Goal: Find specific page/section: Find specific page/section

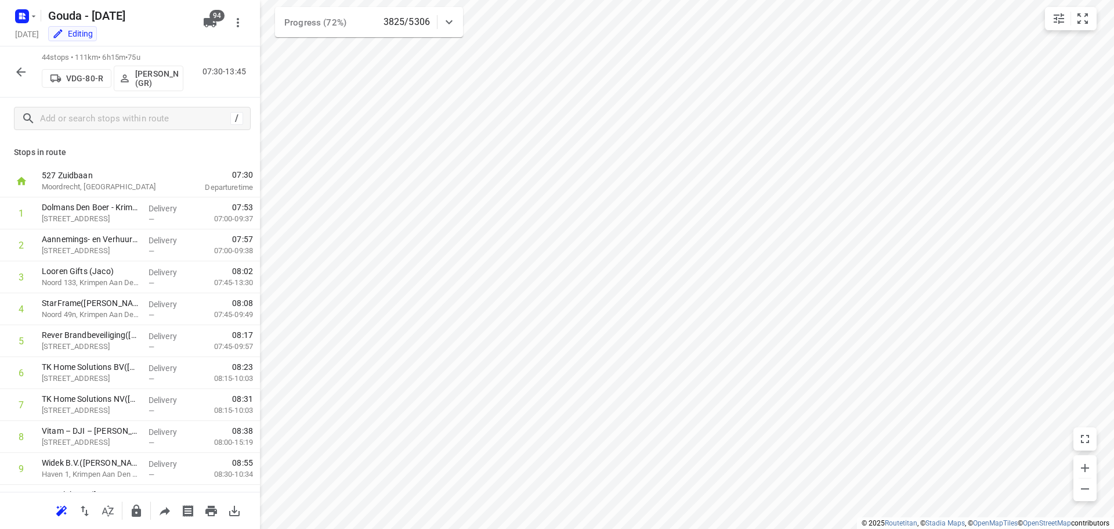
scroll to position [232, 0]
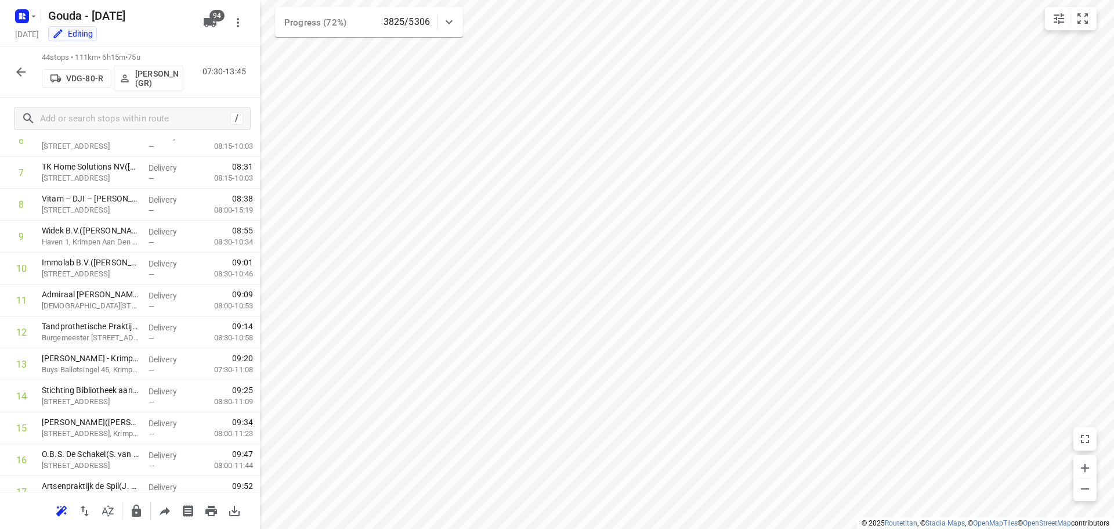
click at [26, 83] on div at bounding box center [20, 71] width 23 height 23
click at [16, 72] on icon "button" at bounding box center [21, 72] width 14 height 14
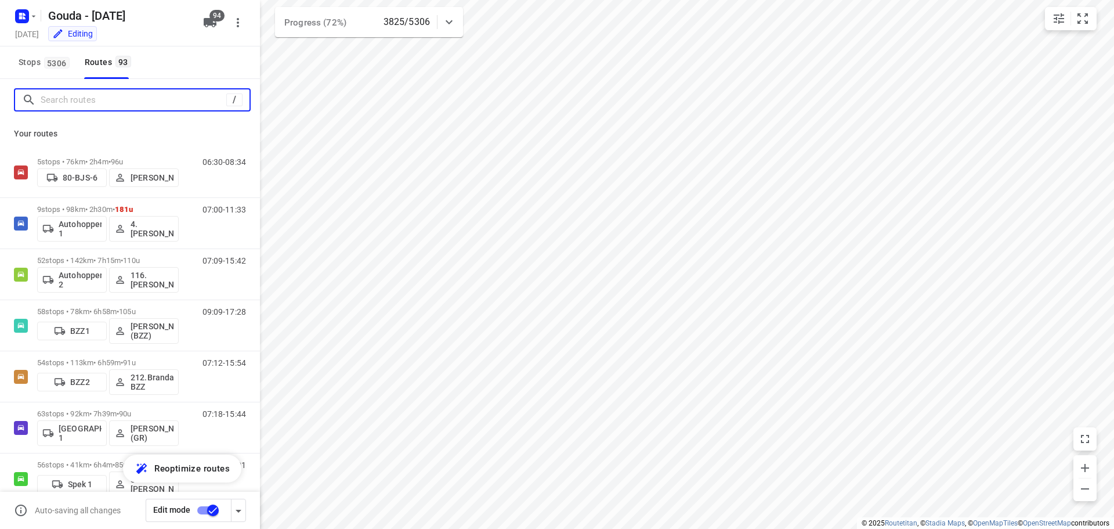
click at [61, 103] on input "Search routes" at bounding box center [134, 100] width 186 height 18
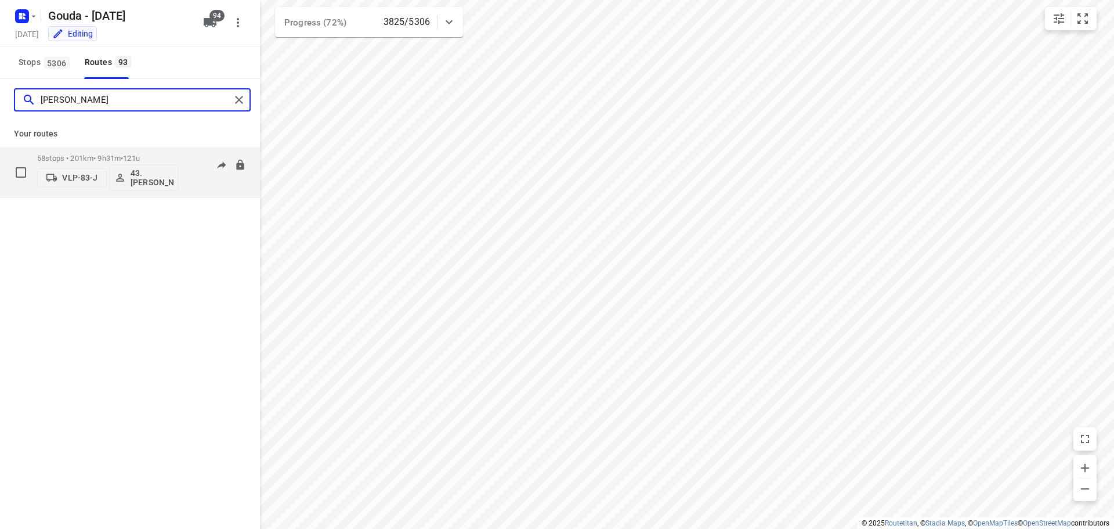
type input "bryan"
click at [111, 158] on p "58 stops • 201km • 9h31m • 121u" at bounding box center [108, 158] width 142 height 9
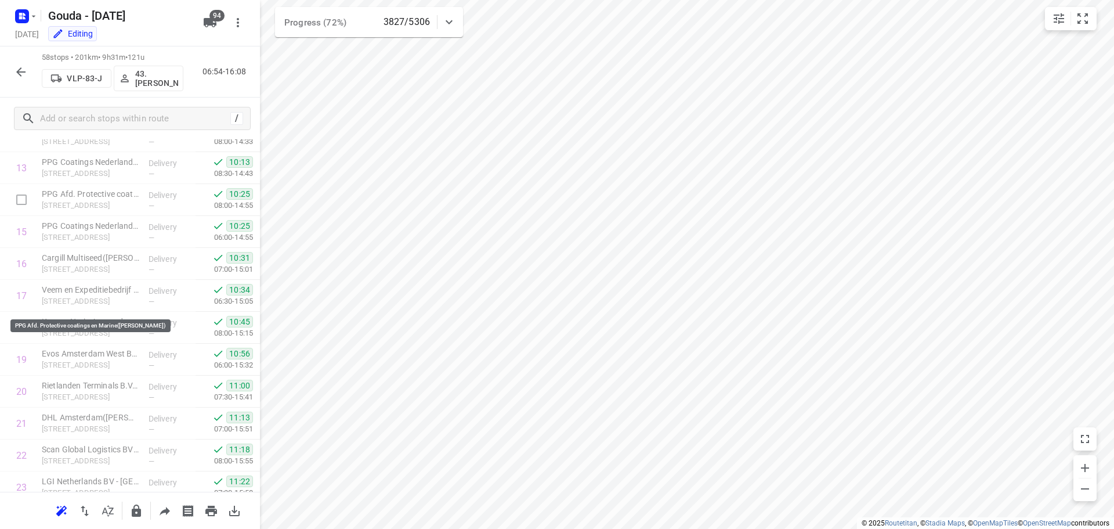
scroll to position [0, 0]
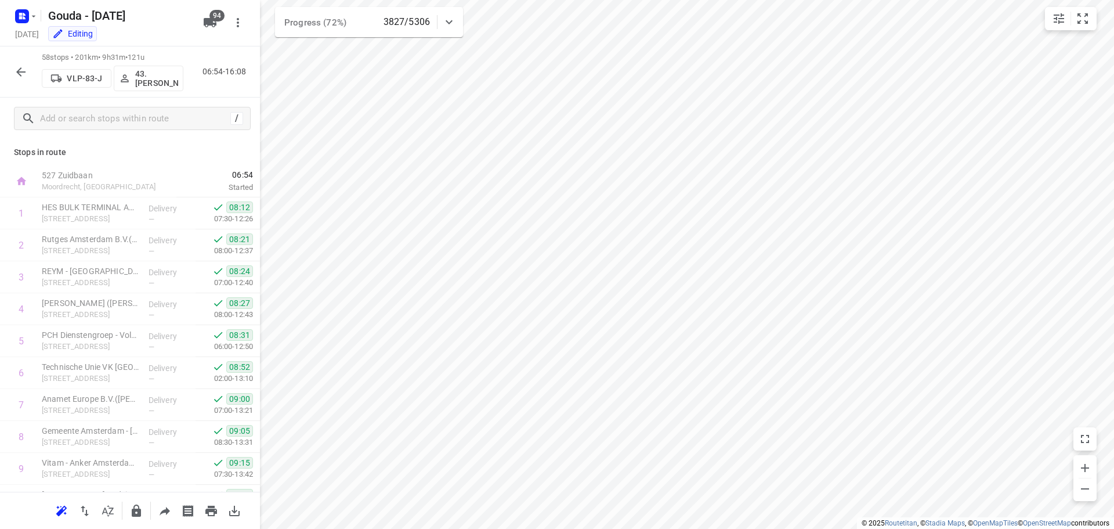
click at [20, 72] on icon "button" at bounding box center [20, 71] width 9 height 9
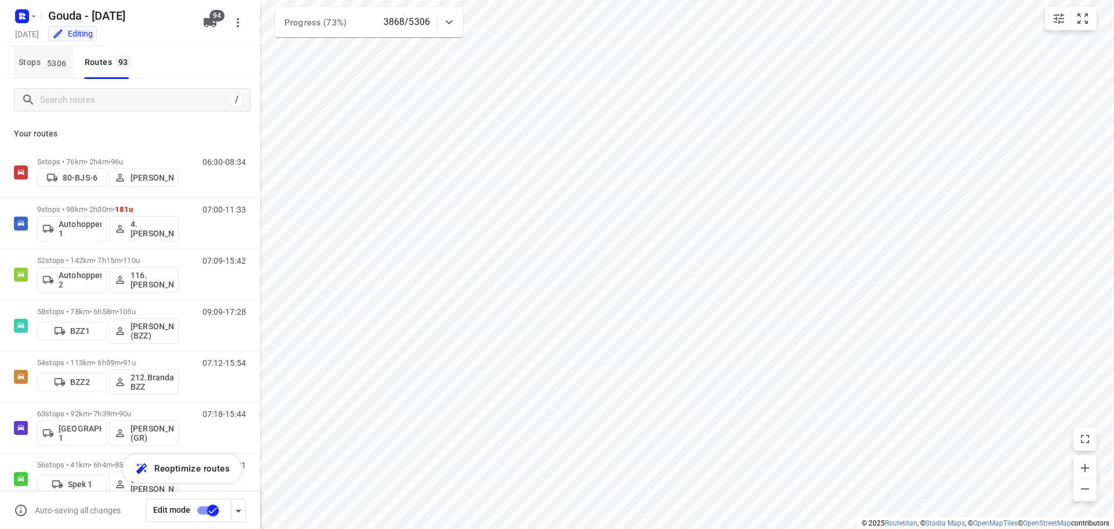
click at [31, 63] on span "Stops 5306" at bounding box center [46, 62] width 55 height 15
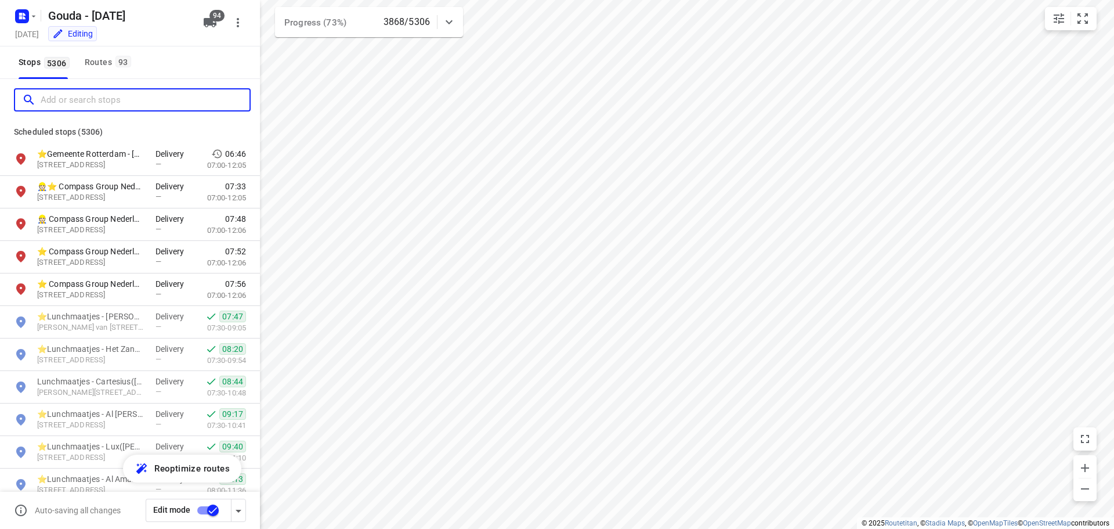
click at [55, 101] on input "Add or search stops" at bounding box center [145, 100] width 209 height 18
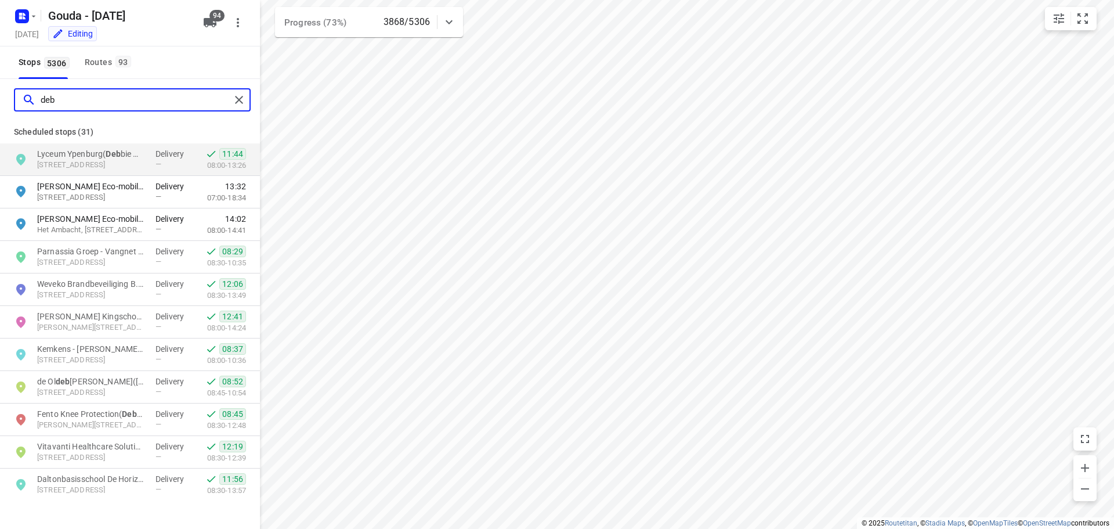
type input "deb"
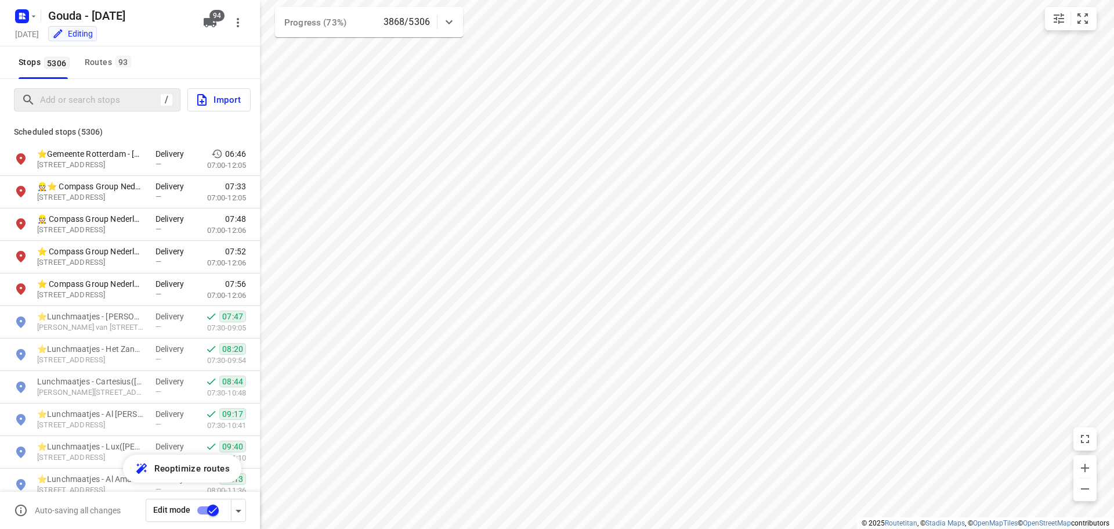
click at [233, 53] on div "Stops 5306 Routes 93" at bounding box center [130, 62] width 260 height 32
click at [108, 70] on button "Routes 93" at bounding box center [107, 62] width 55 height 32
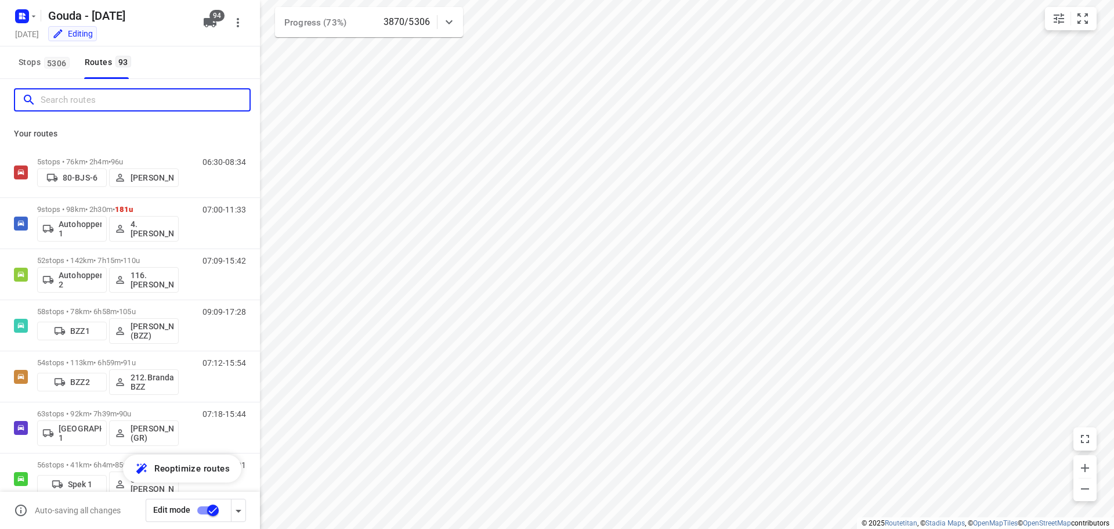
click at [96, 105] on input "Search routes" at bounding box center [145, 100] width 209 height 18
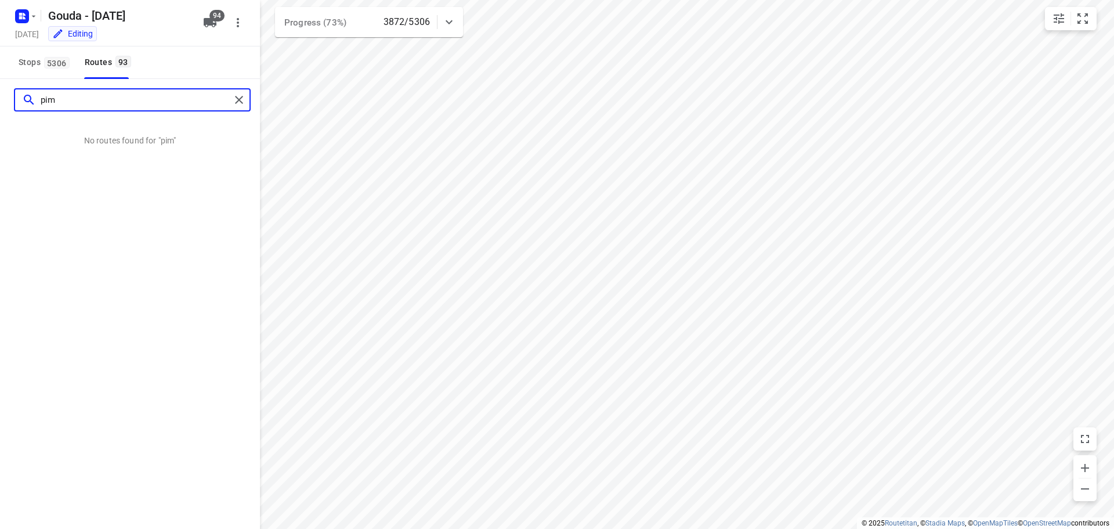
drag, startPoint x: 94, startPoint y: 102, endPoint x: 0, endPoint y: 127, distance: 97.4
click at [0, 127] on div "pim No routes found for "pim"" at bounding box center [130, 112] width 260 height 67
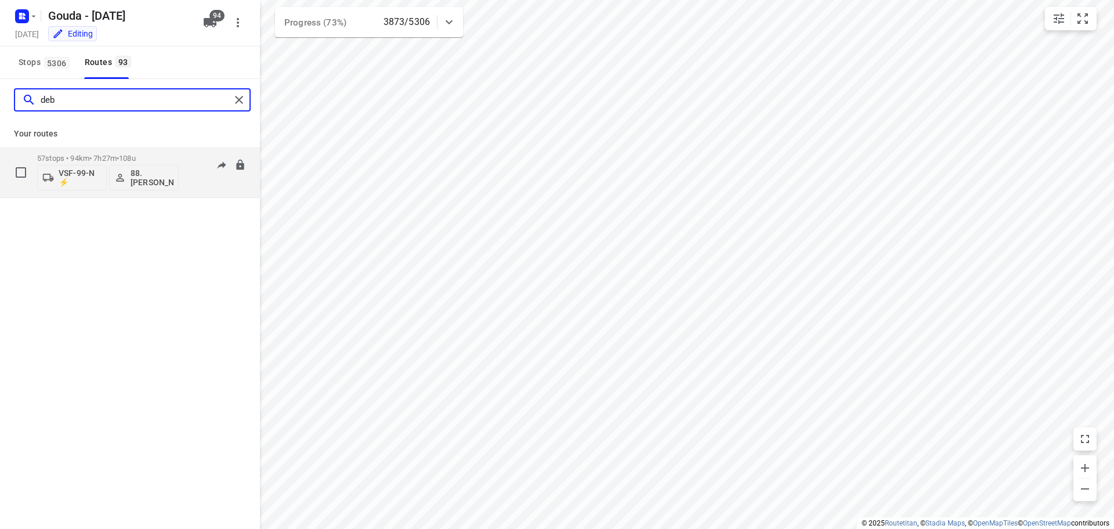
type input "deb"
click at [114, 151] on div "57 stops • 94km • 7h27m • 108u VSF-99-N ⚡ 88. Deborah van den Berg" at bounding box center [108, 172] width 142 height 48
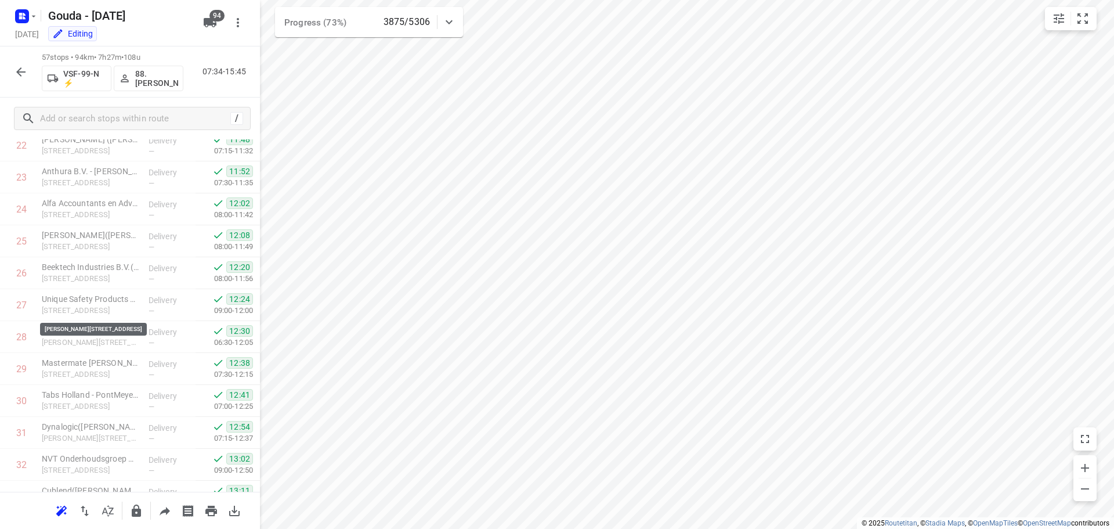
scroll to position [1557, 0]
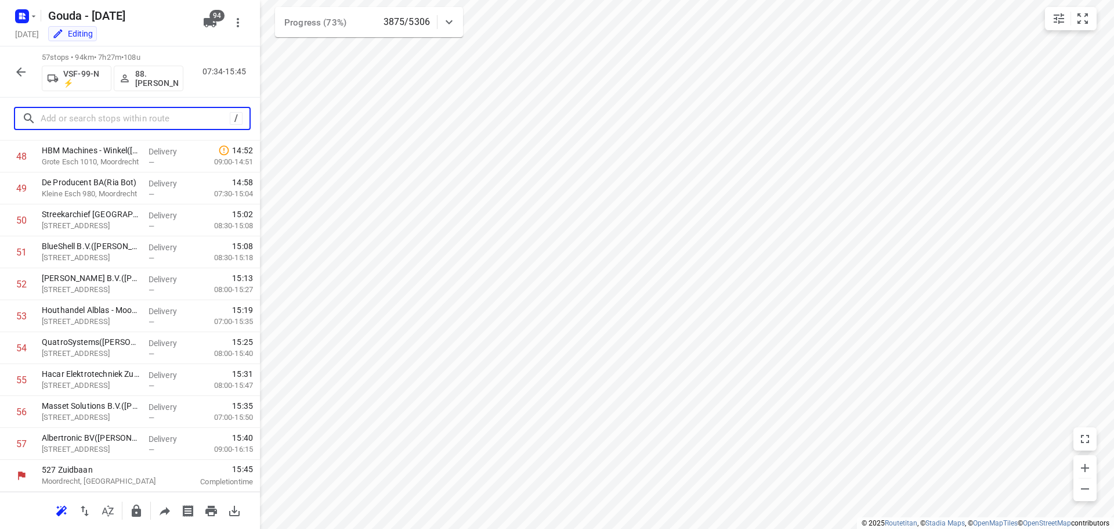
click at [146, 116] on input "text" at bounding box center [135, 119] width 189 height 18
click at [95, 284] on p "Grote Esch 80, Moordrecht" at bounding box center [90, 290] width 97 height 12
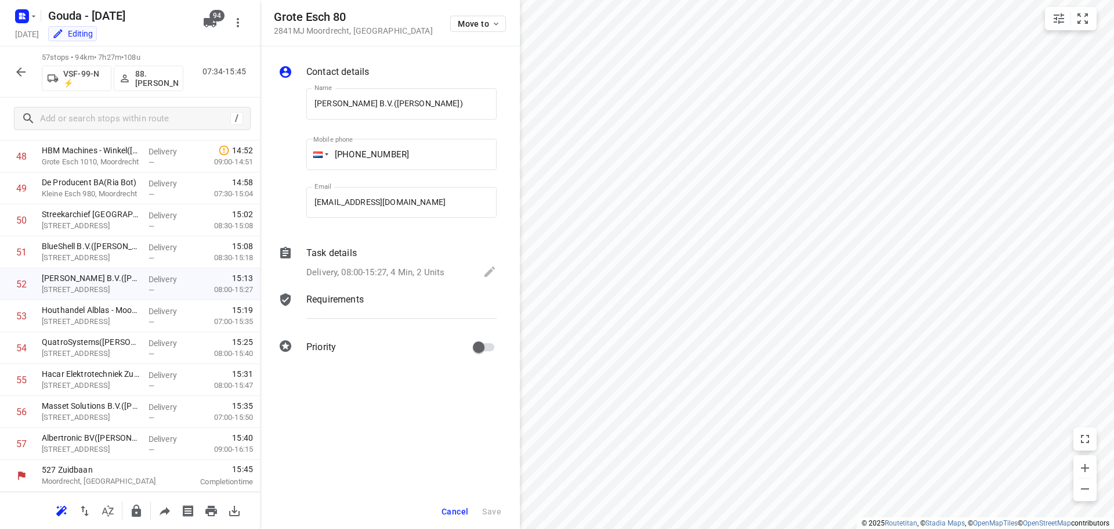
click at [450, 511] on span "Cancel" at bounding box center [455, 510] width 27 height 9
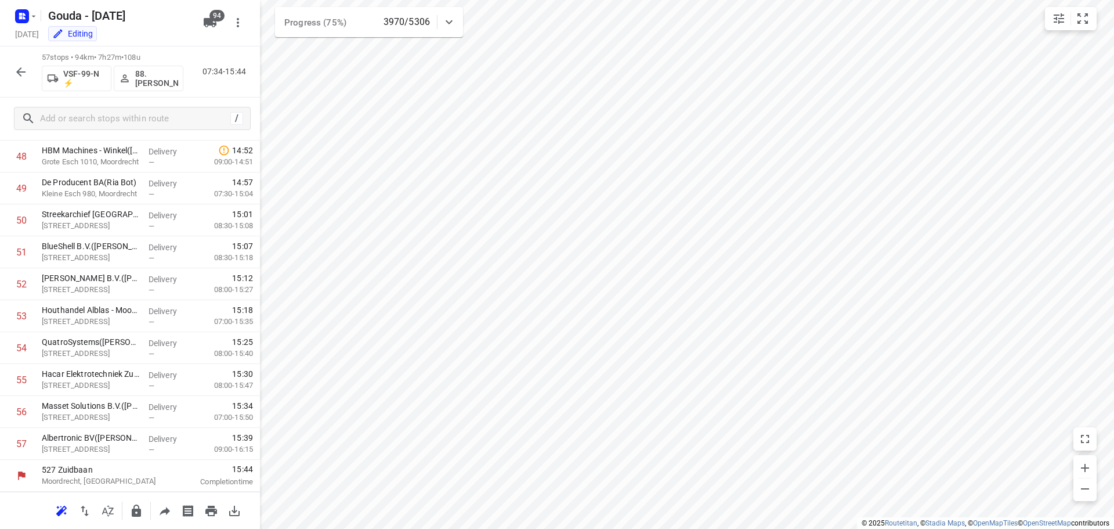
click at [17, 72] on icon "button" at bounding box center [20, 71] width 9 height 9
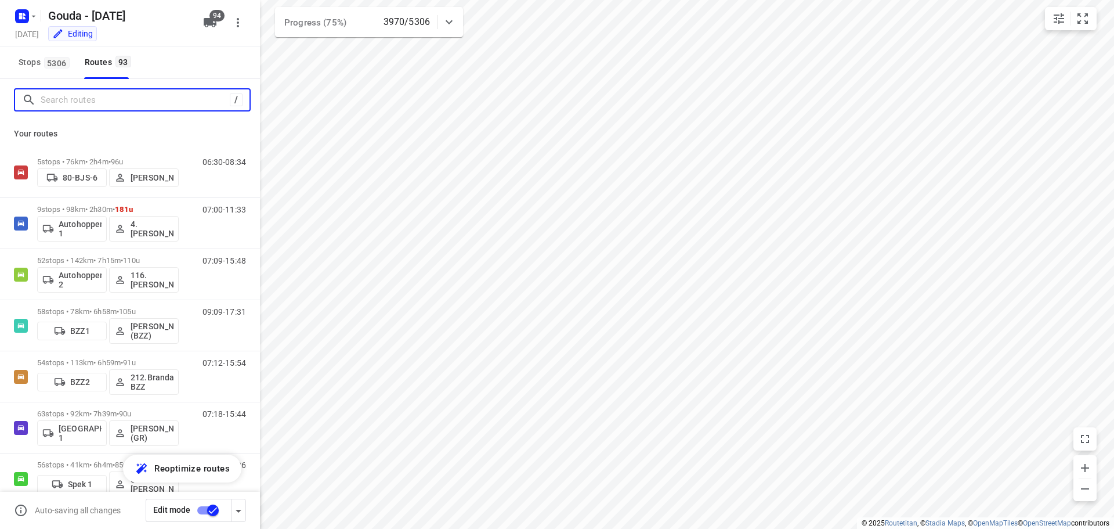
click at [106, 96] on input "Search routes" at bounding box center [135, 100] width 189 height 18
click at [106, 101] on input "Search routes" at bounding box center [145, 100] width 209 height 18
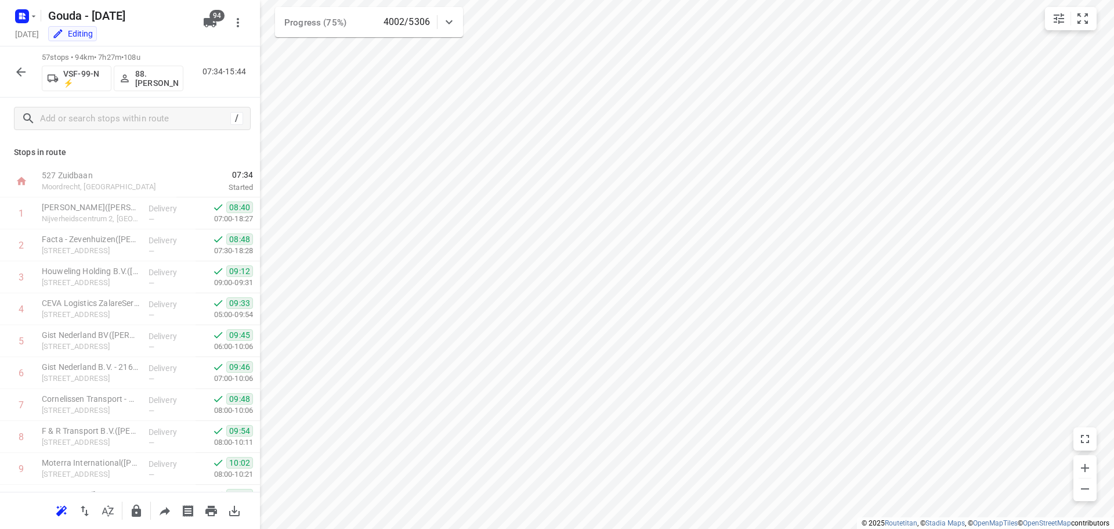
scroll to position [1392, 0]
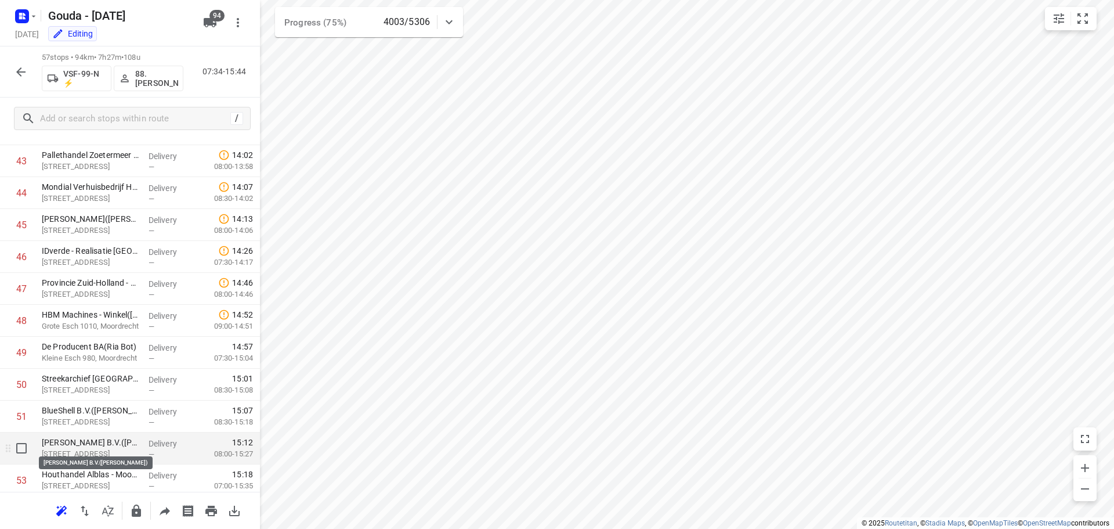
click at [96, 446] on p "Gouda Holland B.V.(Michael Evers)" at bounding box center [90, 442] width 97 height 12
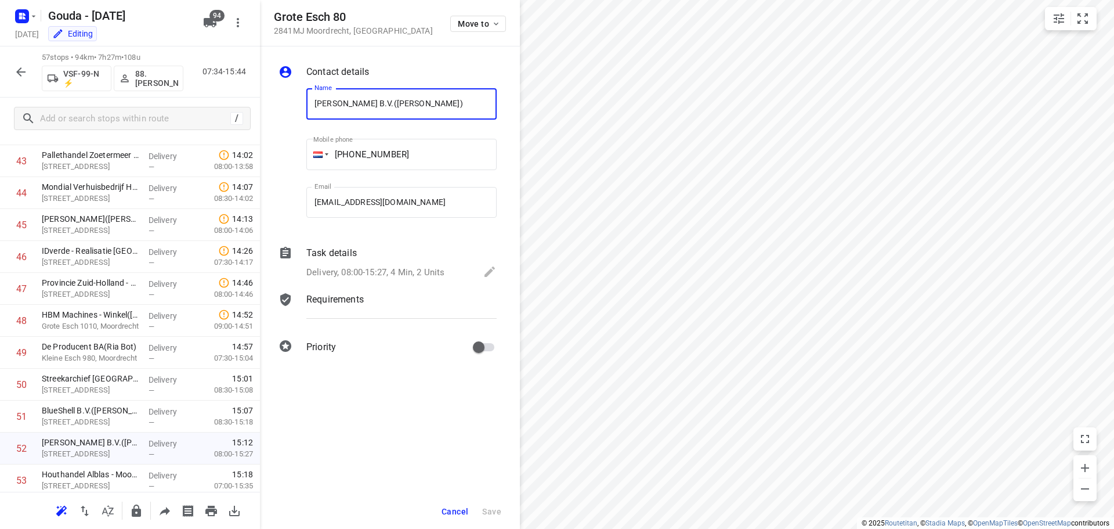
click at [459, 507] on span "Cancel" at bounding box center [455, 510] width 27 height 9
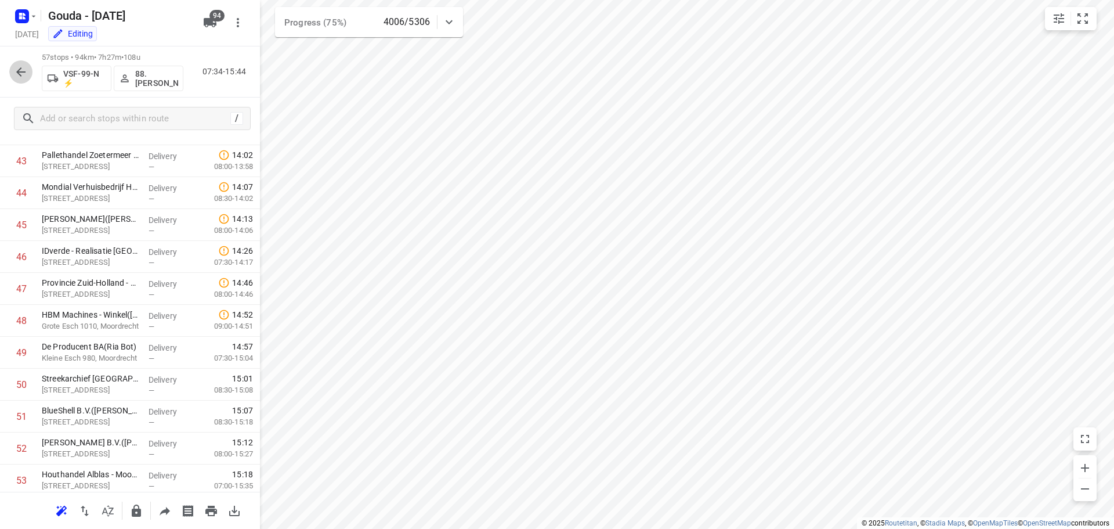
click at [17, 69] on icon "button" at bounding box center [21, 72] width 14 height 14
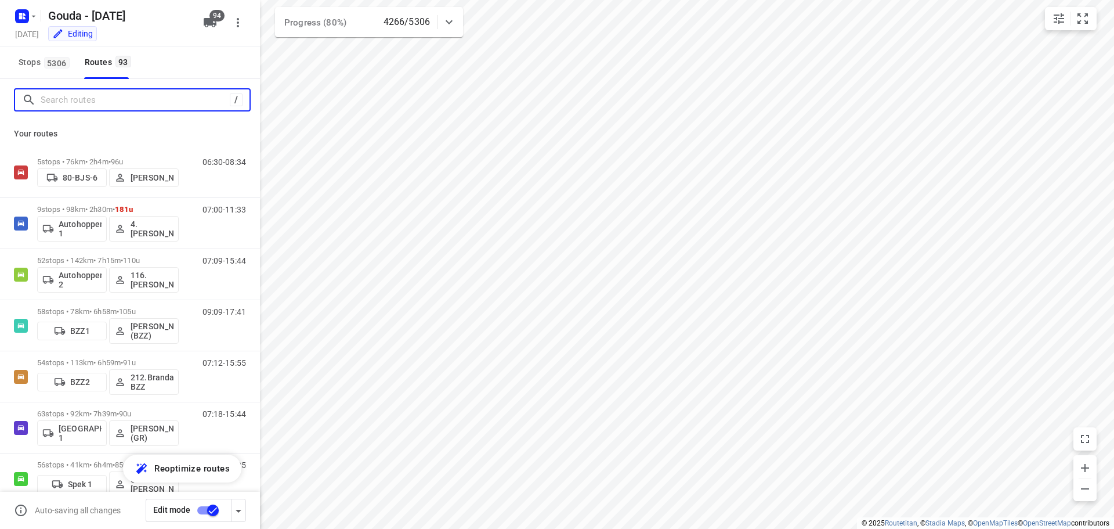
click at [66, 104] on input "Search routes" at bounding box center [135, 100] width 189 height 18
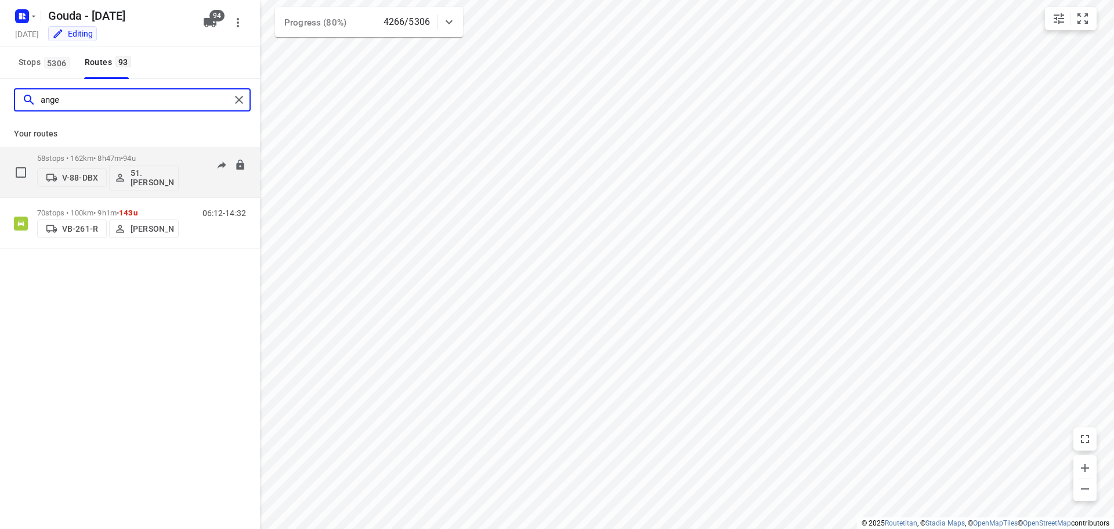
type input "ange"
click at [91, 161] on p "58 stops • 162km • 8h47m • 94u" at bounding box center [108, 158] width 142 height 9
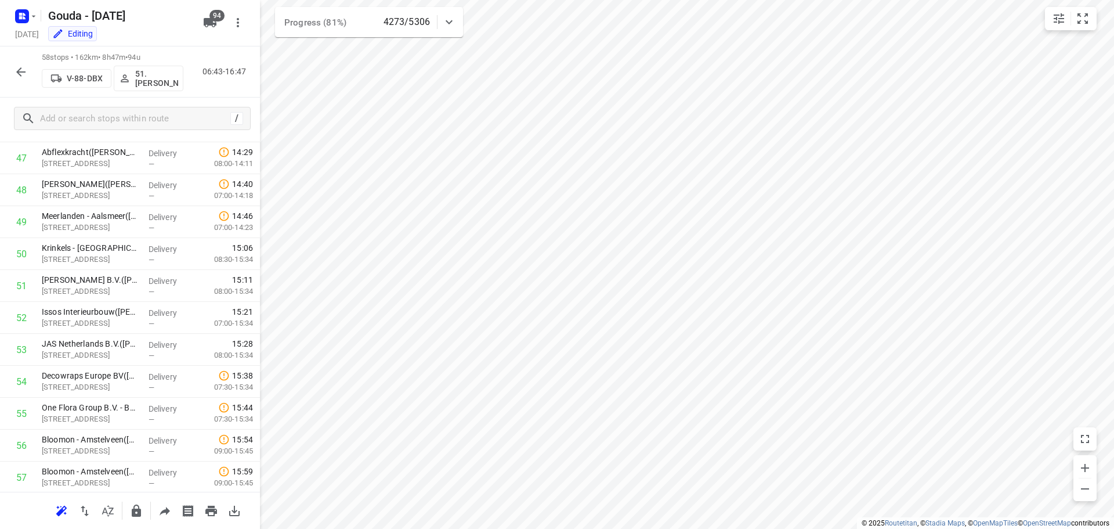
scroll to position [1589, 0]
click at [17, 69] on icon "button" at bounding box center [21, 72] width 14 height 14
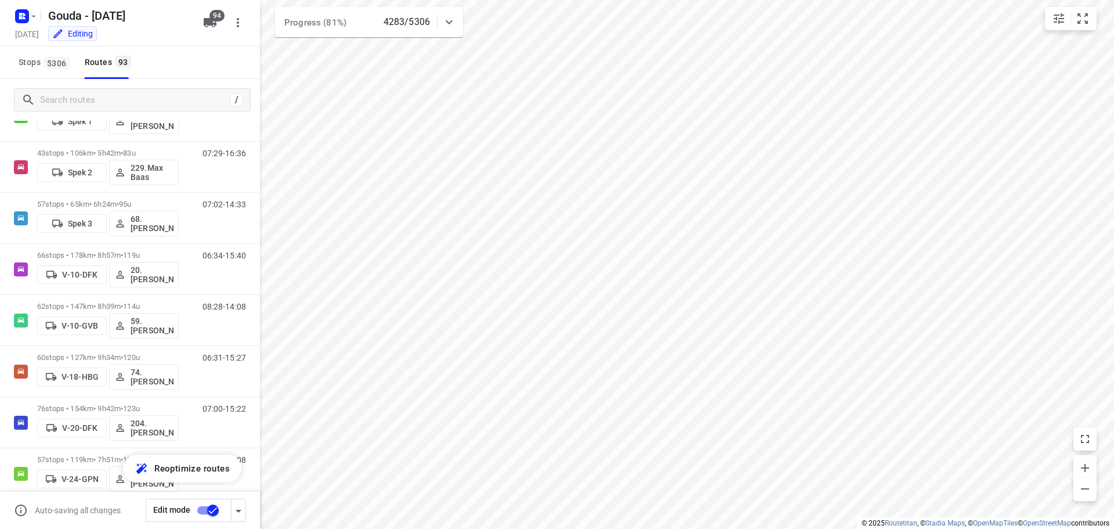
scroll to position [0, 0]
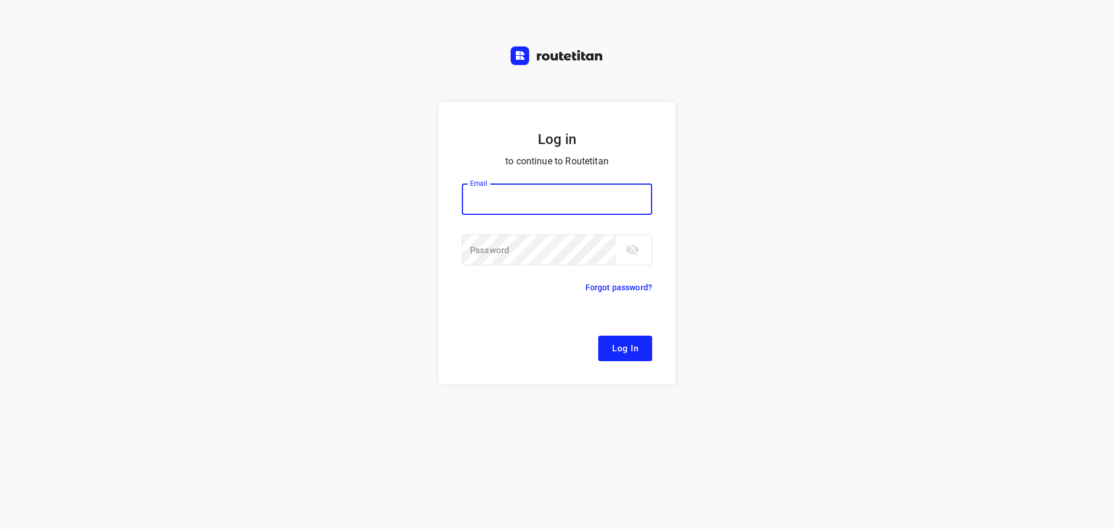
click at [511, 202] on input "email" at bounding box center [557, 198] width 190 height 31
type input "remco@fruitopjewerk.nl"
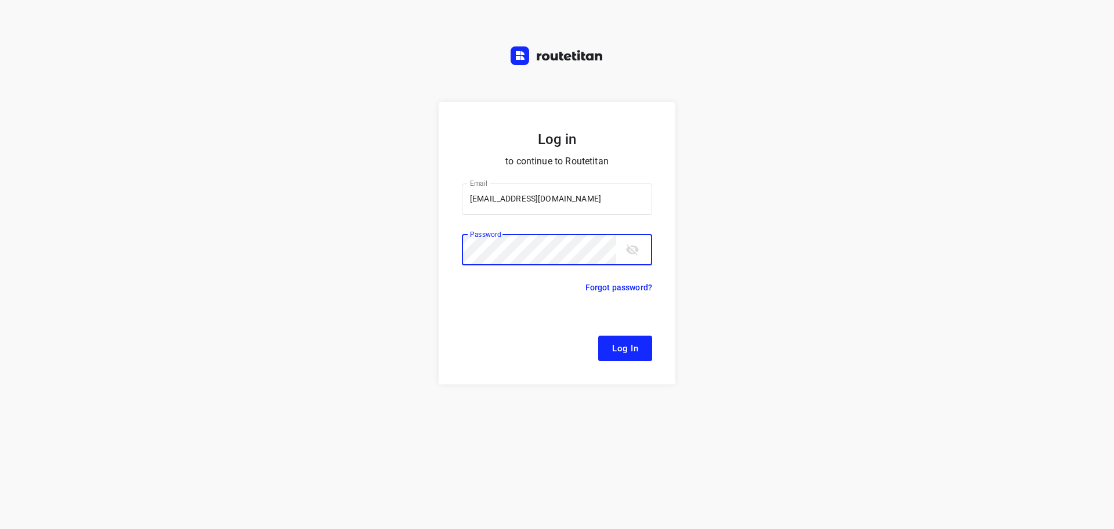
click at [598, 335] on button "Log In" at bounding box center [625, 348] width 54 height 26
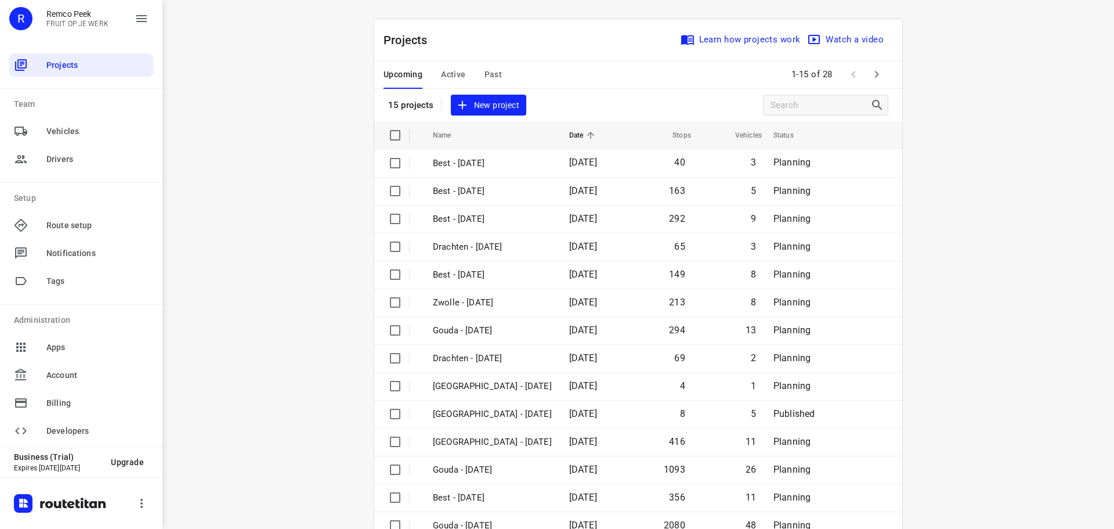
click at [496, 74] on span "Past" at bounding box center [493, 74] width 18 height 15
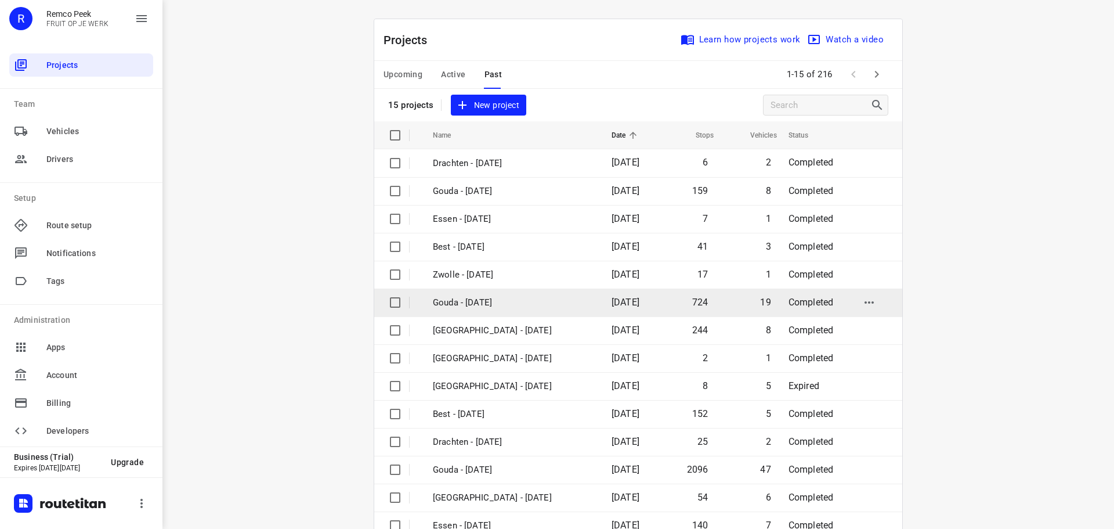
click at [498, 312] on td "Gouda - [DATE]" at bounding box center [511, 302] width 181 height 28
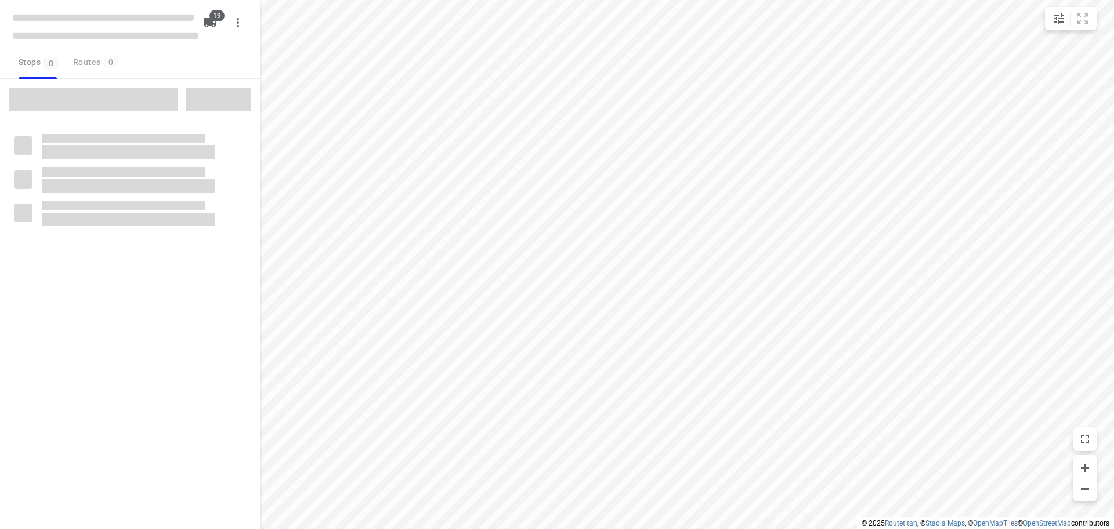
checkbox input "true"
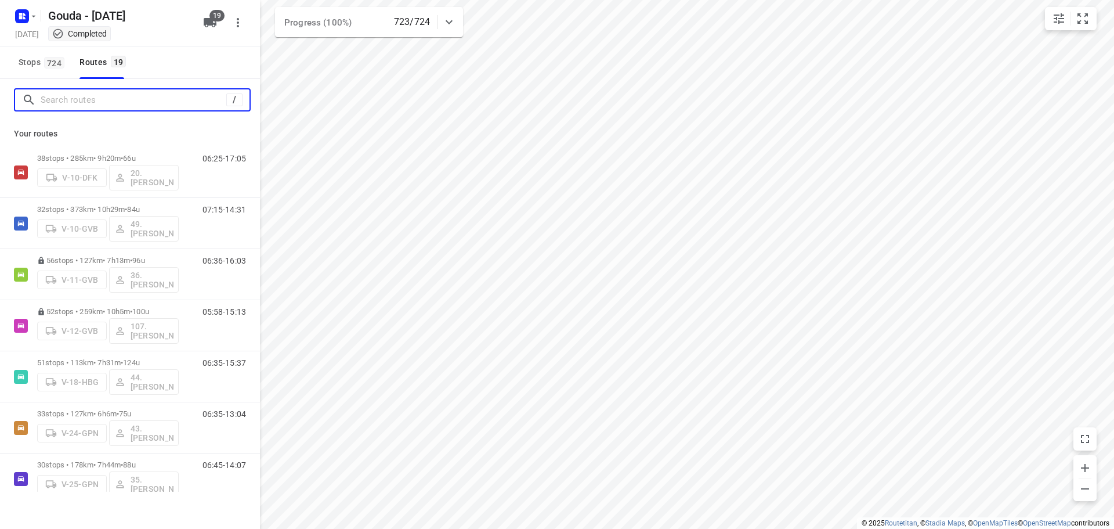
click at [157, 107] on input "Search routes" at bounding box center [134, 100] width 186 height 18
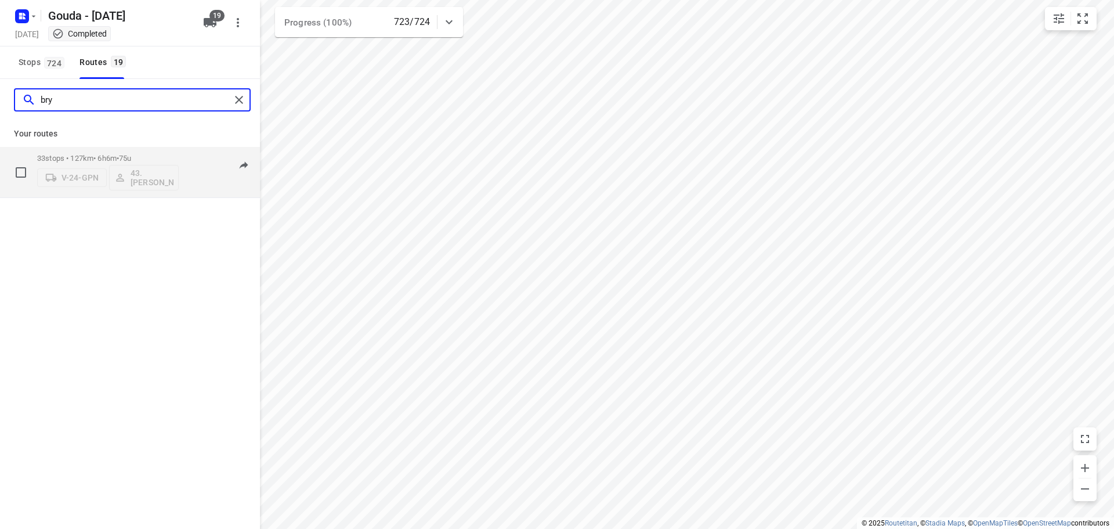
type input "bry"
click at [105, 151] on div "33 stops • 127km • 6h6m • 75u V-24-GPN 43.Bryan Hougardy" at bounding box center [108, 172] width 142 height 48
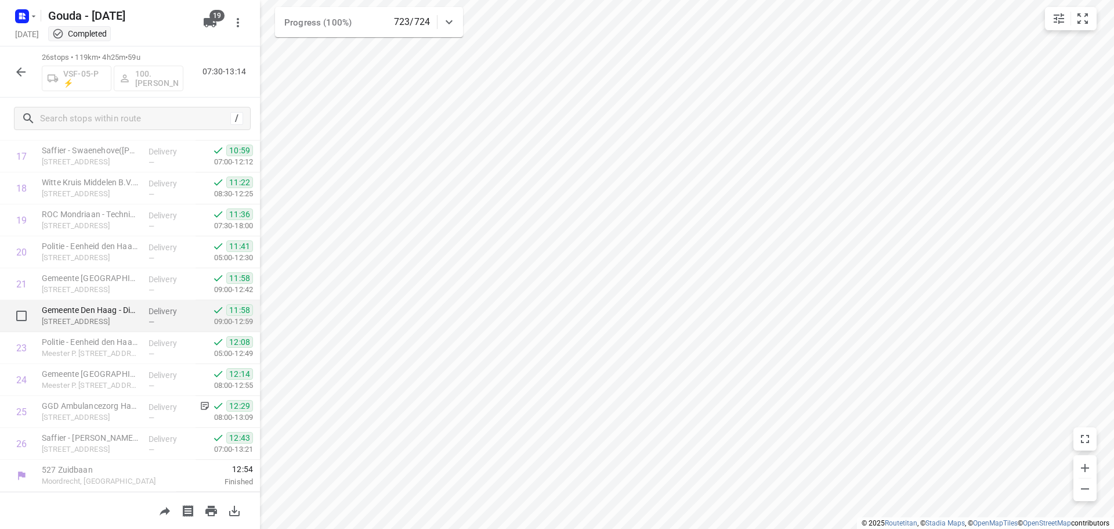
scroll to position [567, 0]
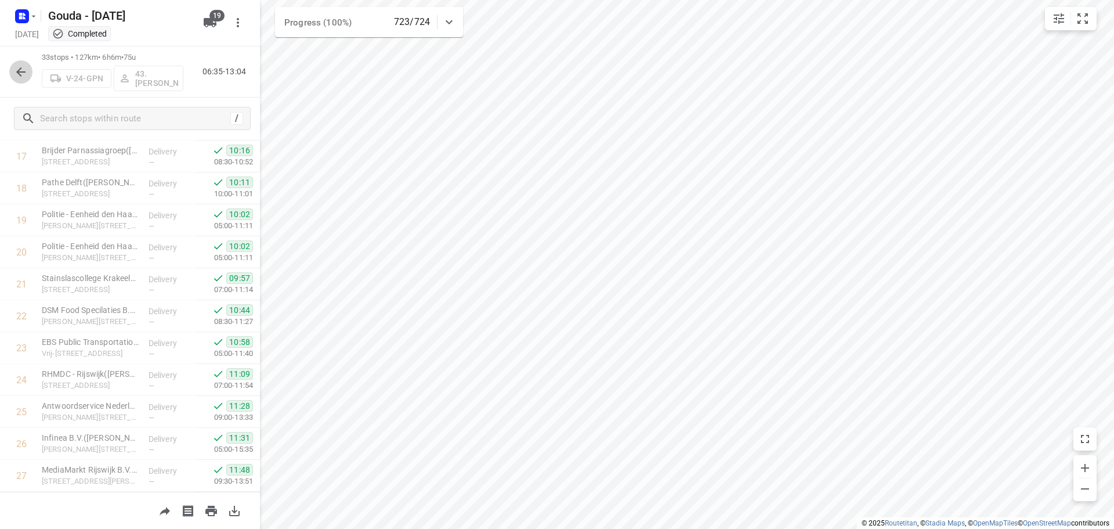
click at [24, 77] on icon "button" at bounding box center [21, 72] width 14 height 14
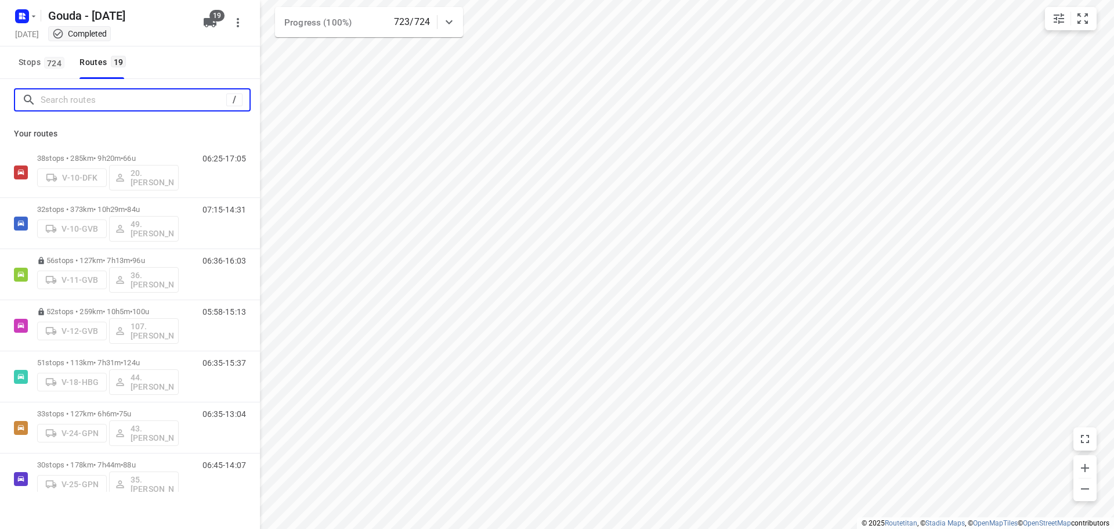
click at [57, 102] on input "Search routes" at bounding box center [134, 100] width 186 height 18
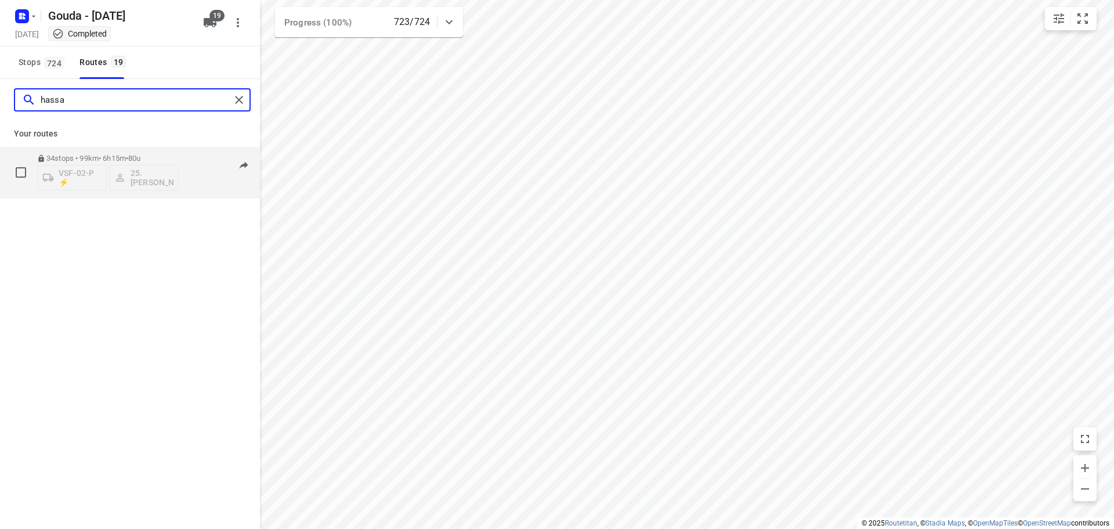
type input "hassa"
click at [123, 155] on p "34 stops • 99km • 6h15m • 80u" at bounding box center [108, 158] width 142 height 9
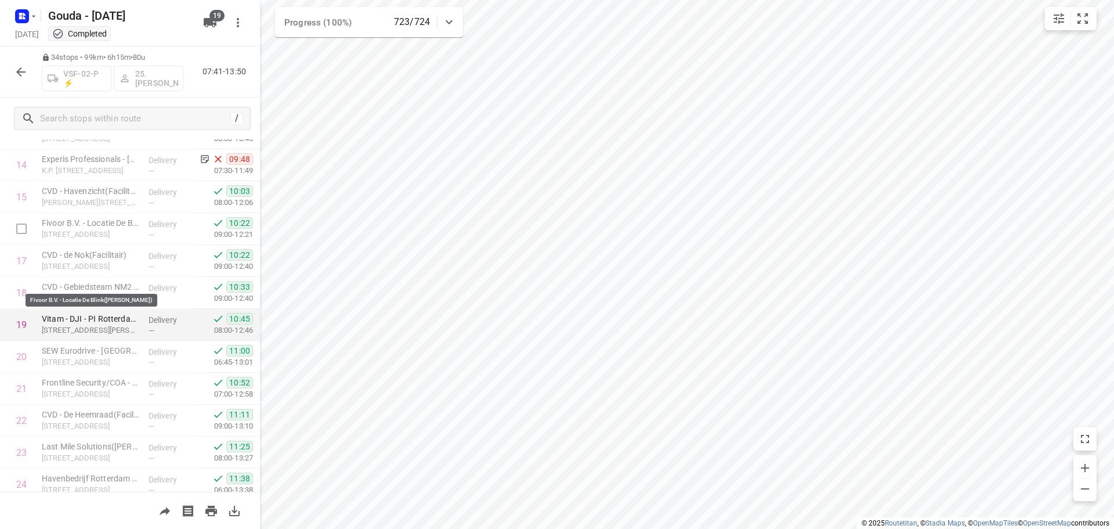
scroll to position [406, 0]
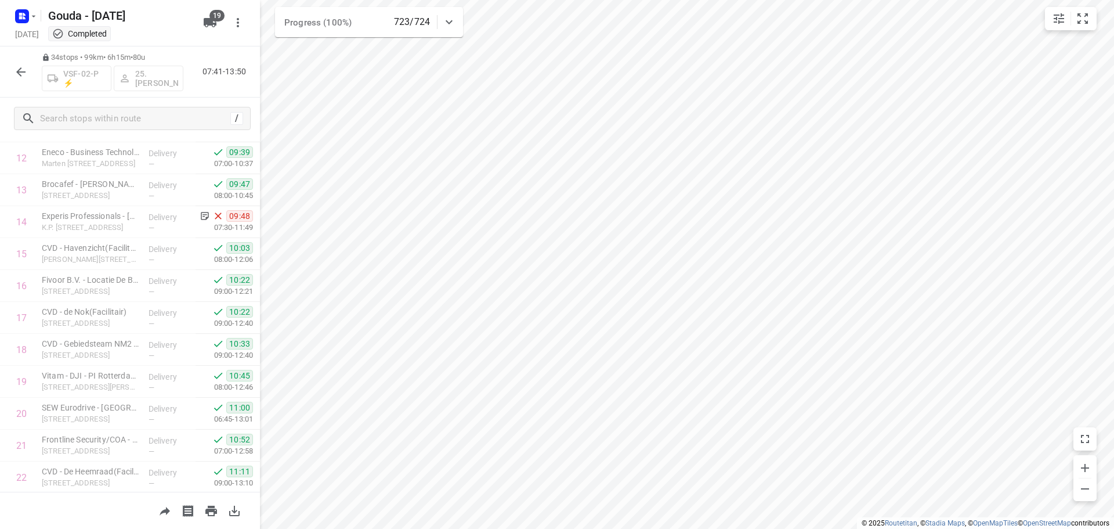
click at [15, 75] on icon "button" at bounding box center [21, 72] width 14 height 14
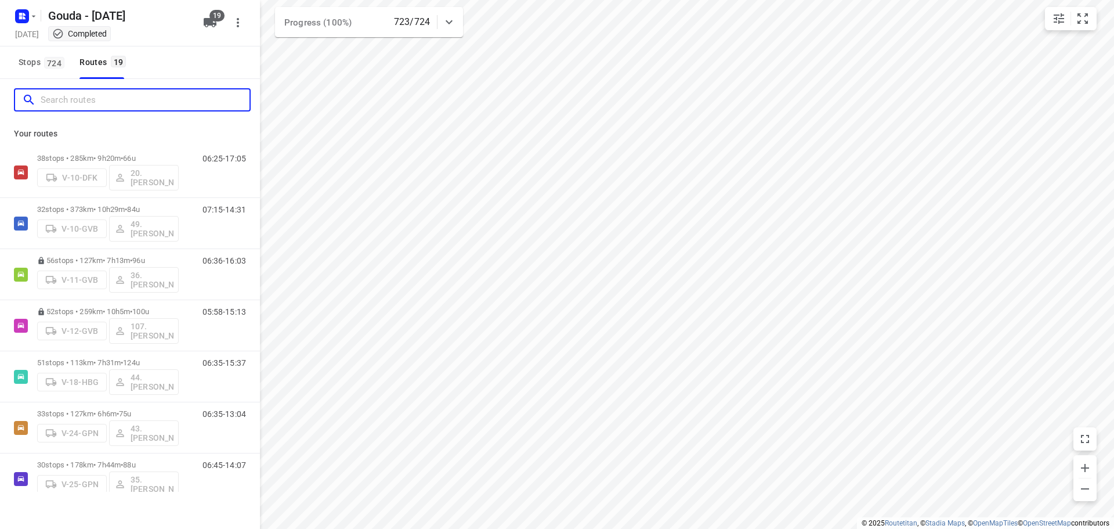
click at [75, 97] on input "Search routes" at bounding box center [145, 100] width 209 height 18
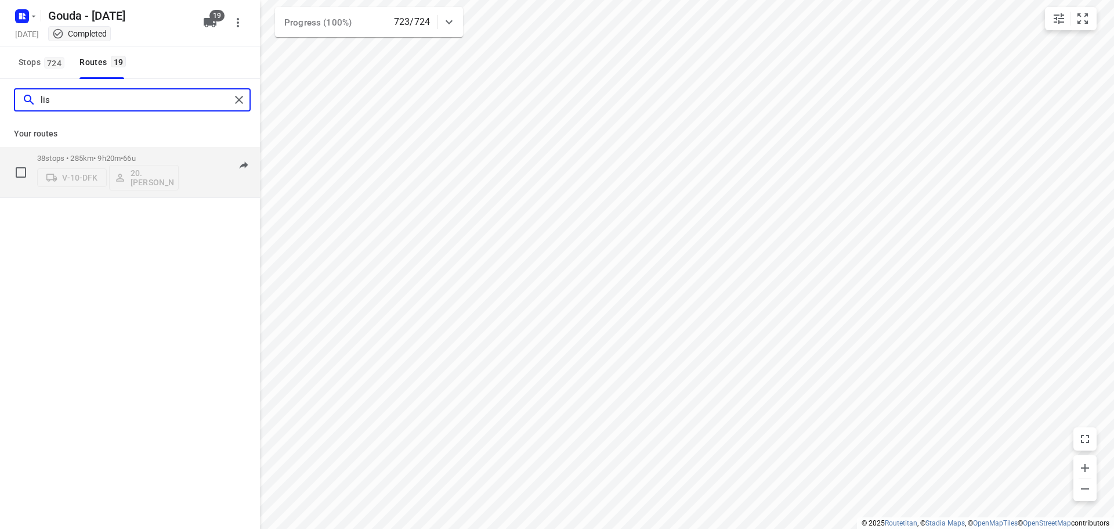
type input "lis"
click at [121, 155] on p "38 stops • 285km • 9h20m • 66u" at bounding box center [108, 158] width 142 height 9
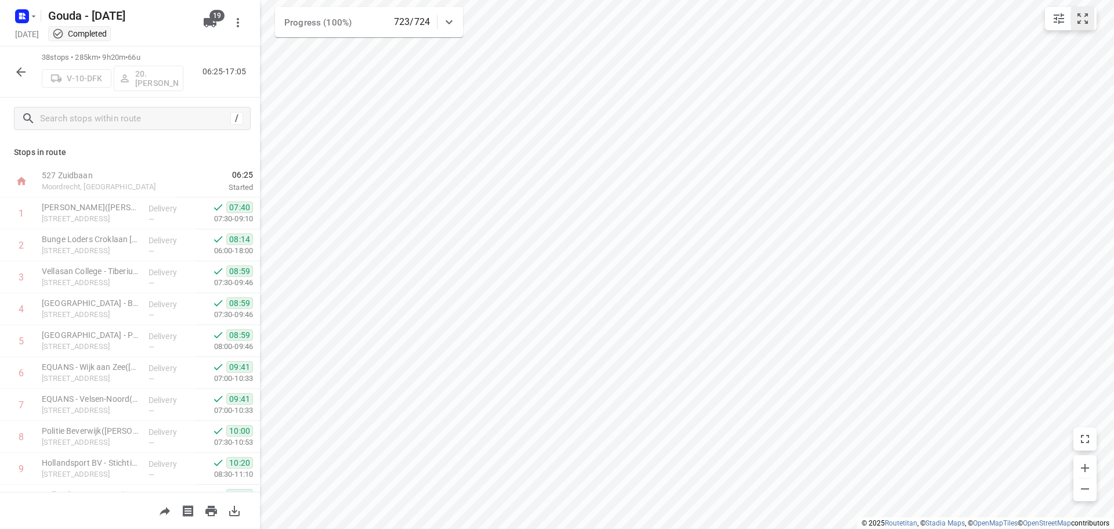
click at [1082, 25] on button "small contained button group" at bounding box center [1082, 18] width 23 height 23
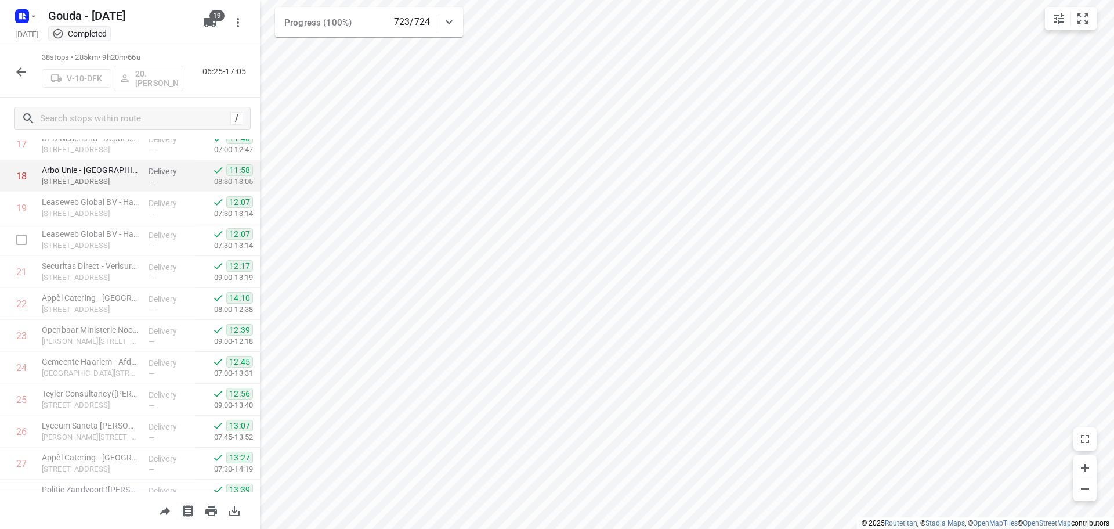
scroll to position [580, 0]
click at [28, 73] on button "button" at bounding box center [20, 71] width 23 height 23
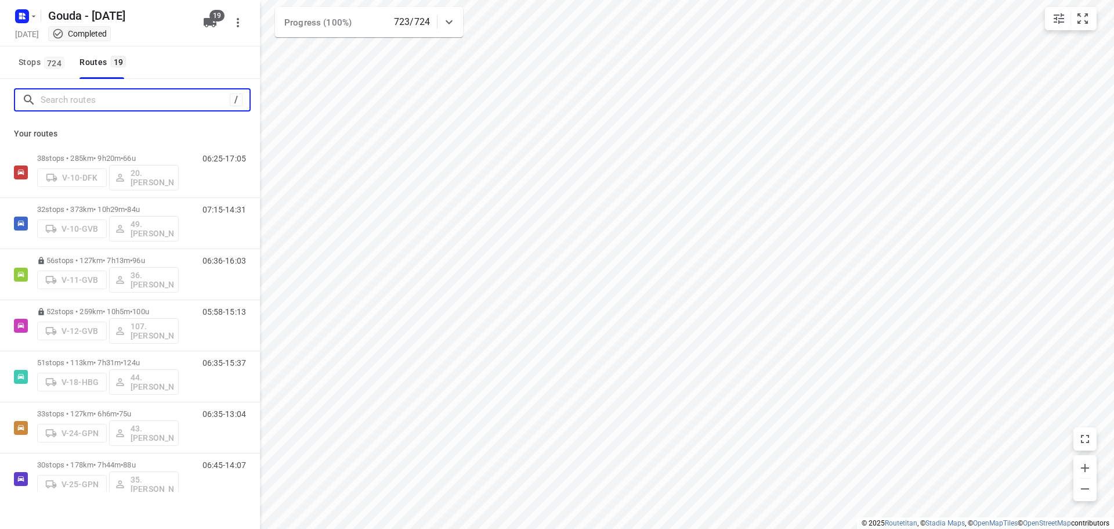
click at [59, 105] on input "Search routes" at bounding box center [135, 100] width 189 height 18
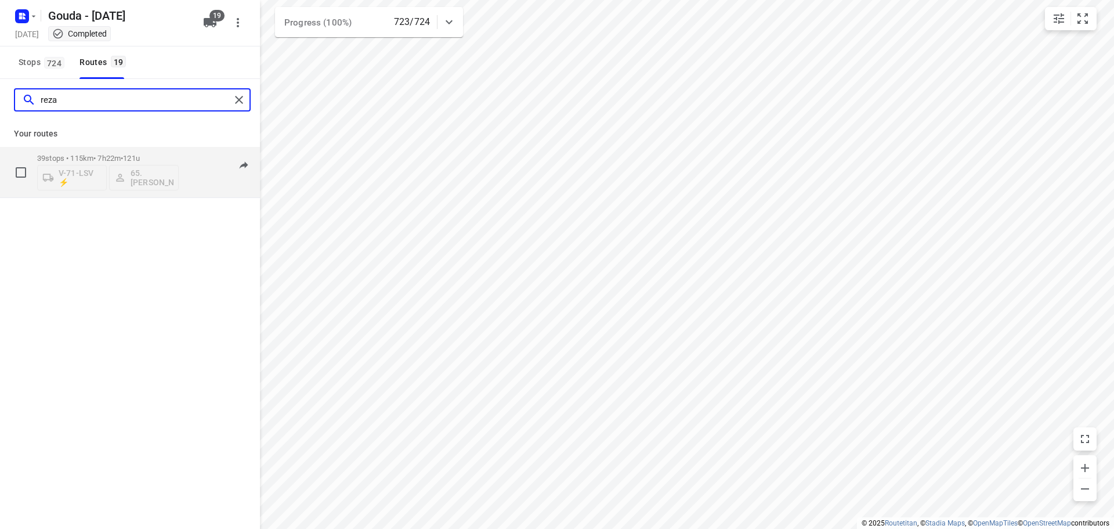
type input "reza"
click at [75, 148] on div "39 stops • 115km • 7h22m • 121u V-71-LSV ⚡ 65. Reza Amini" at bounding box center [108, 172] width 142 height 48
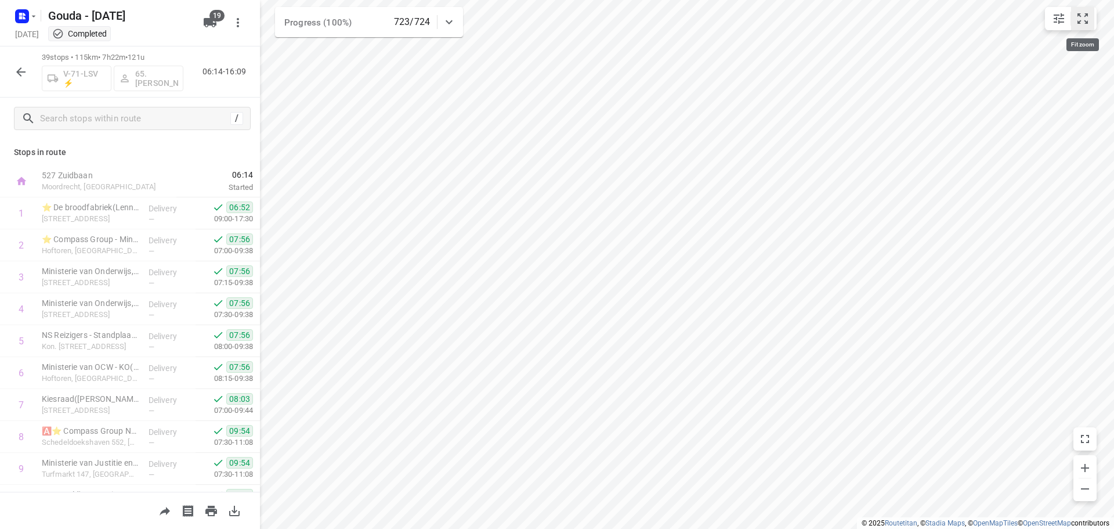
click at [1081, 27] on button "small contained button group" at bounding box center [1082, 18] width 23 height 23
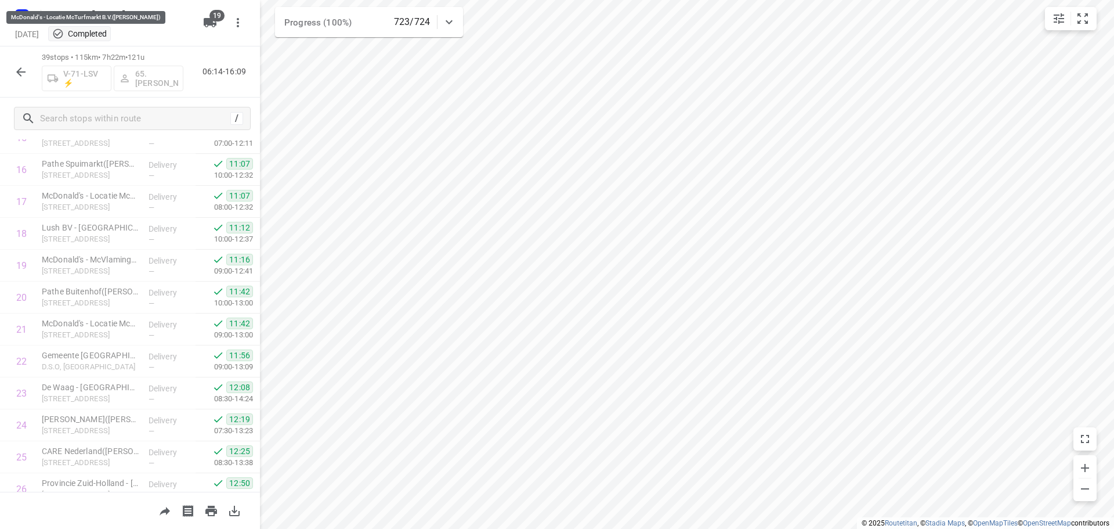
scroll to position [982, 0]
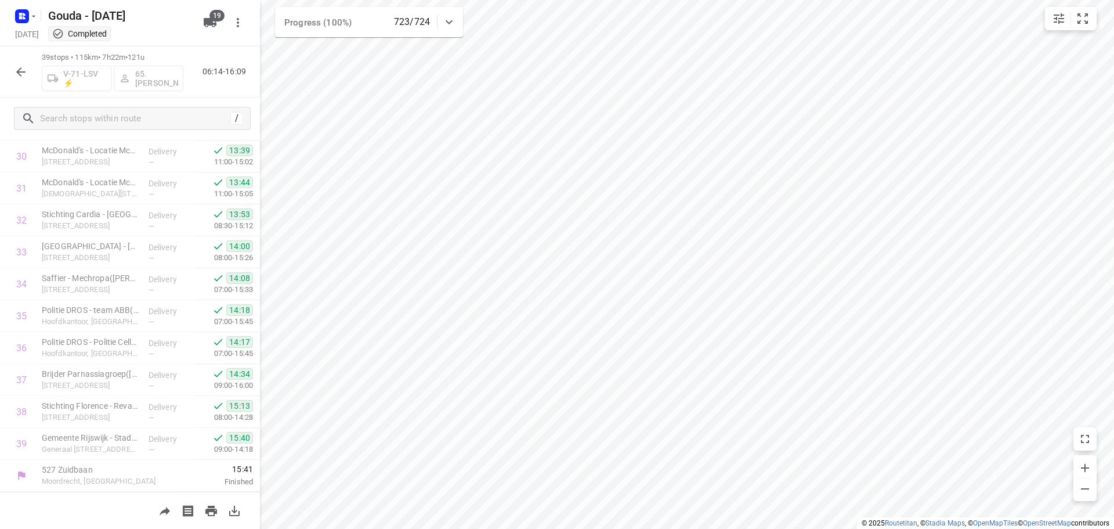
click at [28, 60] on div at bounding box center [20, 71] width 23 height 23
click at [23, 67] on icon "button" at bounding box center [21, 72] width 14 height 14
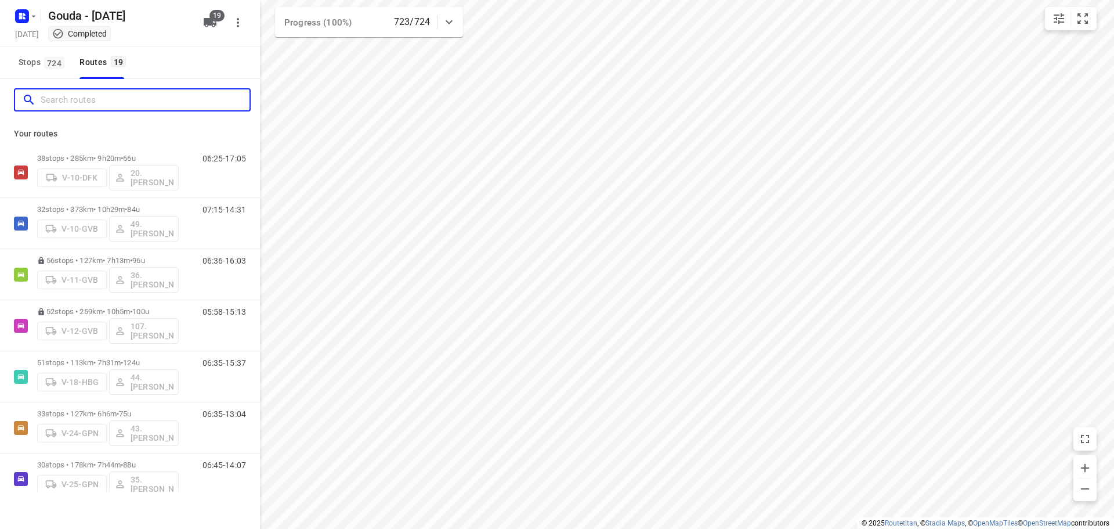
click at [58, 108] on input "Search routes" at bounding box center [145, 100] width 209 height 18
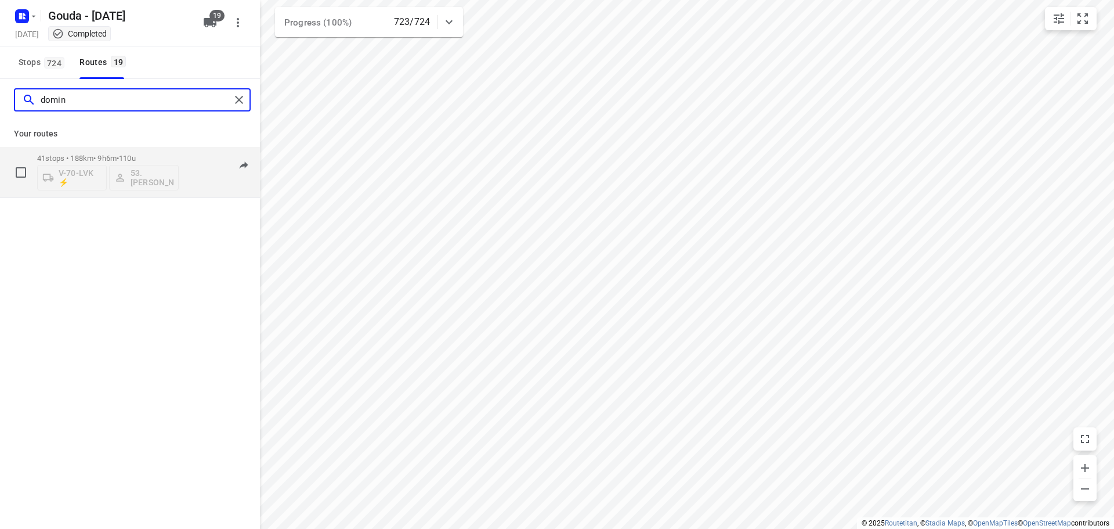
type input "domin"
click at [123, 153] on div "41 stops • 188km • 9h6m • 110u V-70-LVK ⚡ 53.Dominick Hofman" at bounding box center [108, 172] width 142 height 48
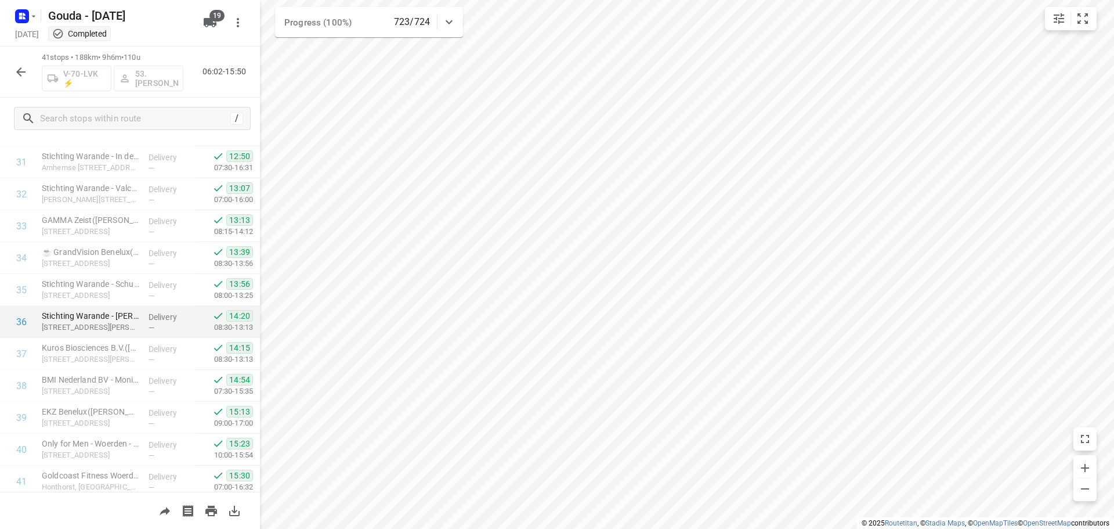
scroll to position [1046, 0]
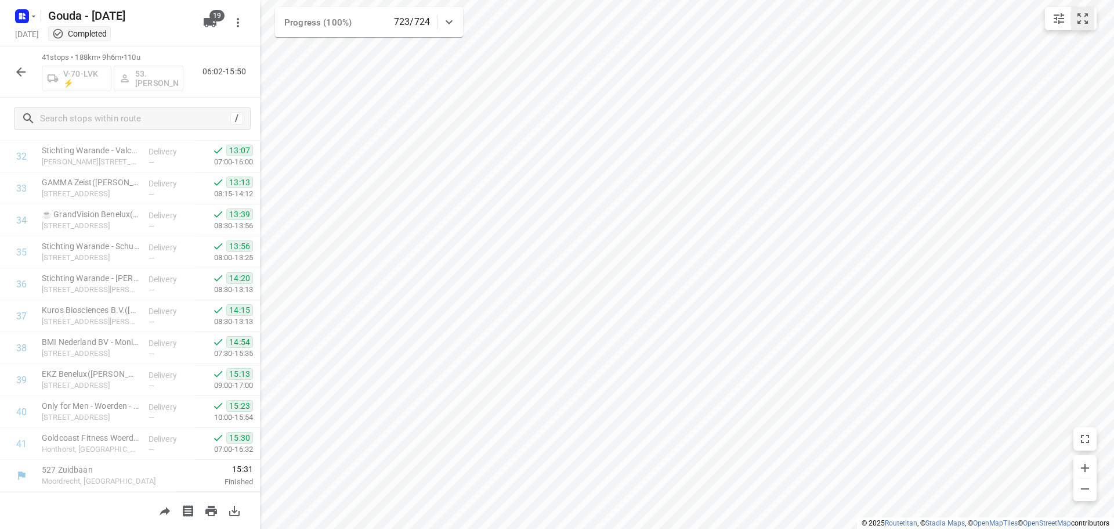
click at [1083, 11] on button "small contained button group" at bounding box center [1082, 18] width 23 height 23
click at [95, 259] on p "Stadsplateau 5, Utrecht" at bounding box center [90, 258] width 97 height 12
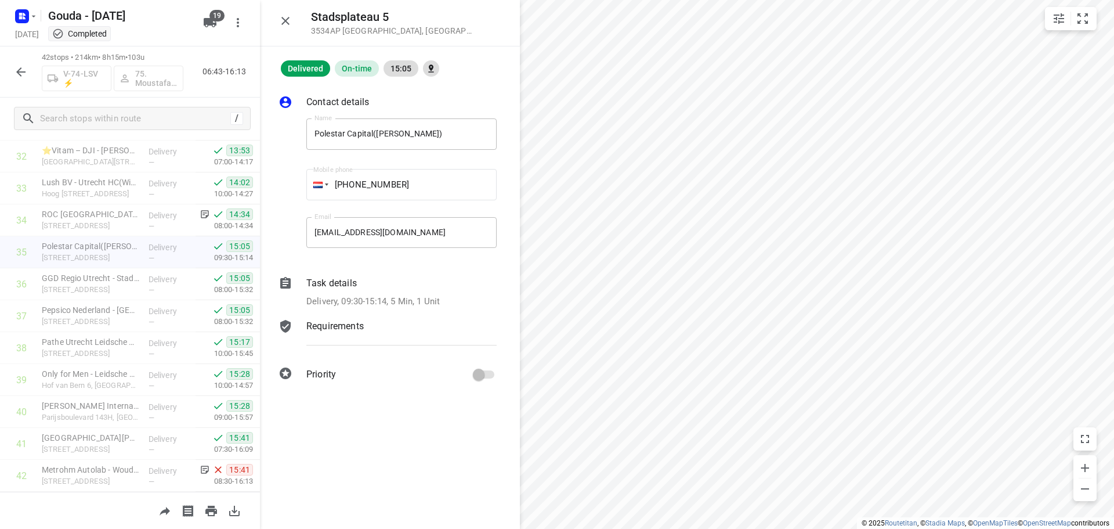
click at [465, 301] on div "Delivery, 09:30-15:14, 5 Min, 1 Unit" at bounding box center [401, 301] width 190 height 13
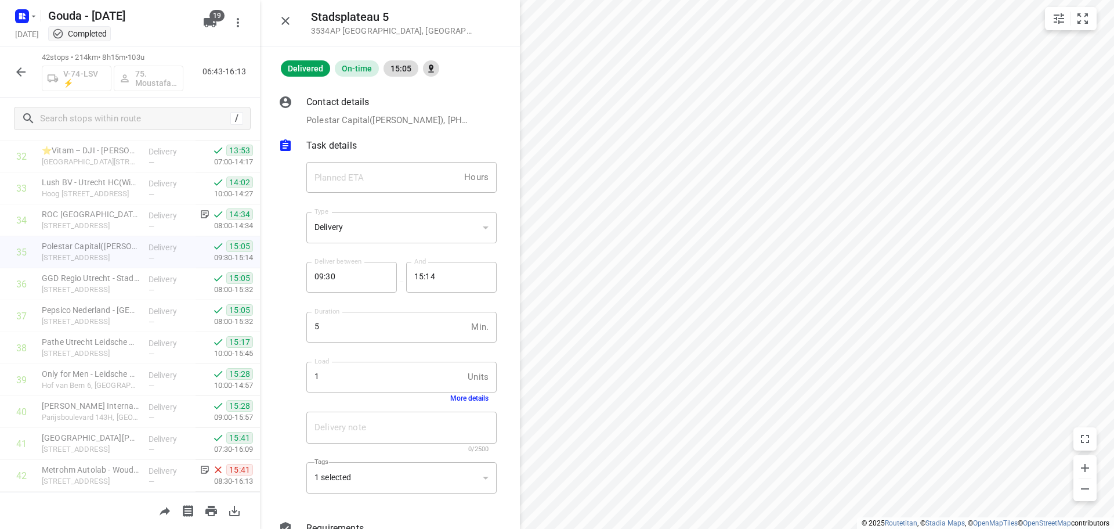
click at [465, 403] on div "Load 1 Units Load More details" at bounding box center [402, 381] width 200 height 55
click at [287, 17] on icon "button" at bounding box center [285, 21] width 14 height 14
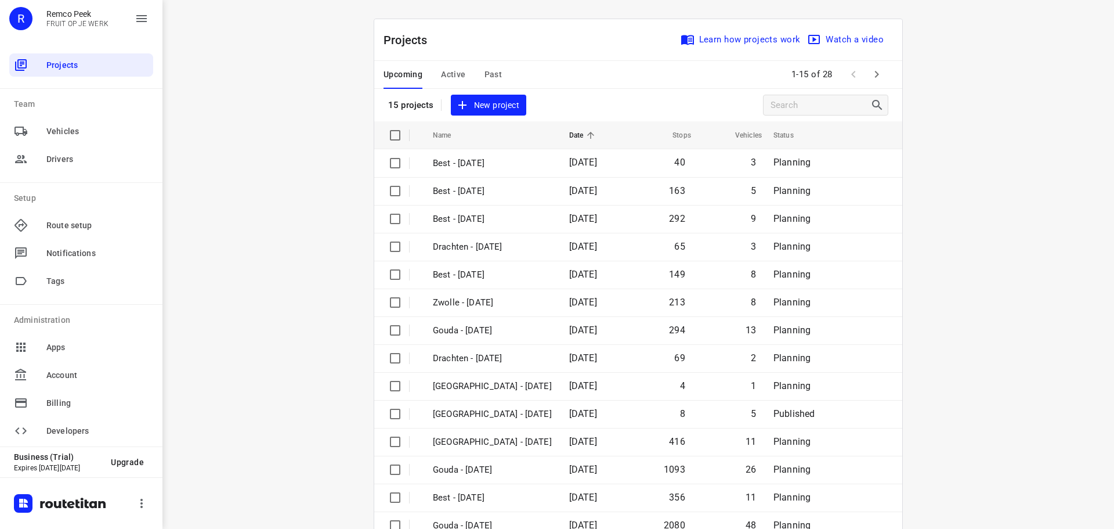
click at [262, 165] on div "i © 2025 Routetitan , © Stadia Maps , © OpenMapTiles © OpenStreetMap contributo…" at bounding box center [637, 264] width 951 height 529
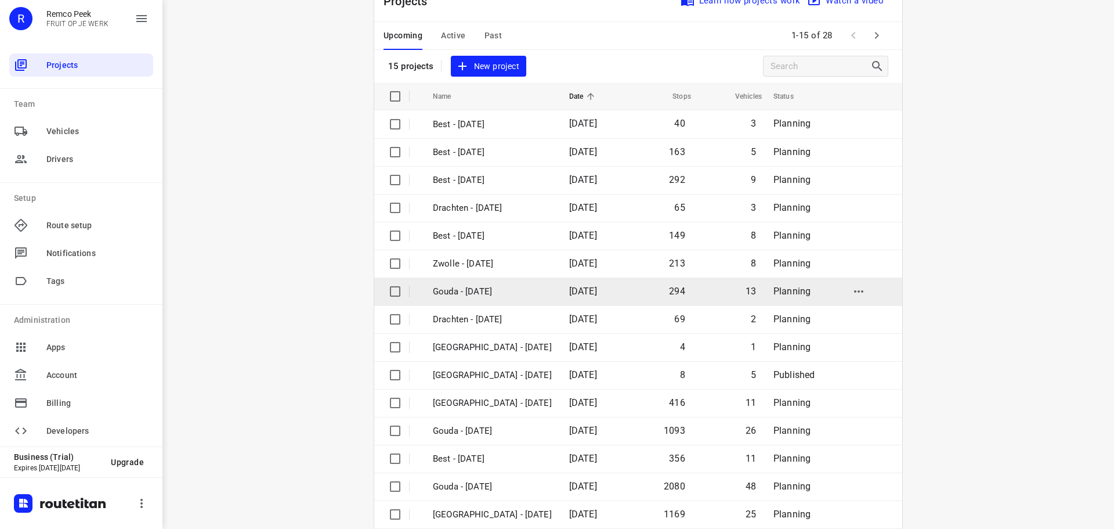
scroll to position [58, 0]
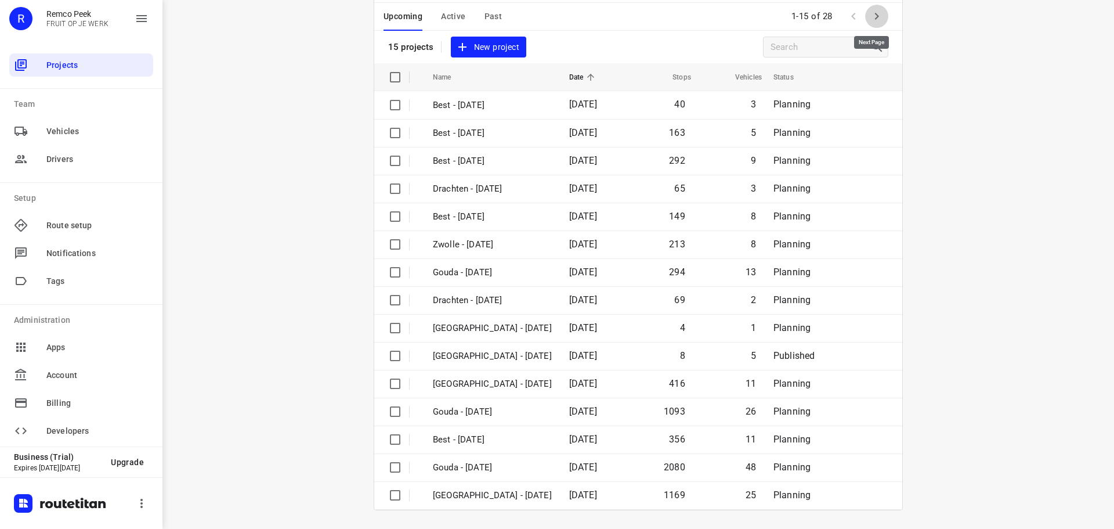
click at [877, 14] on icon "button" at bounding box center [877, 16] width 14 height 14
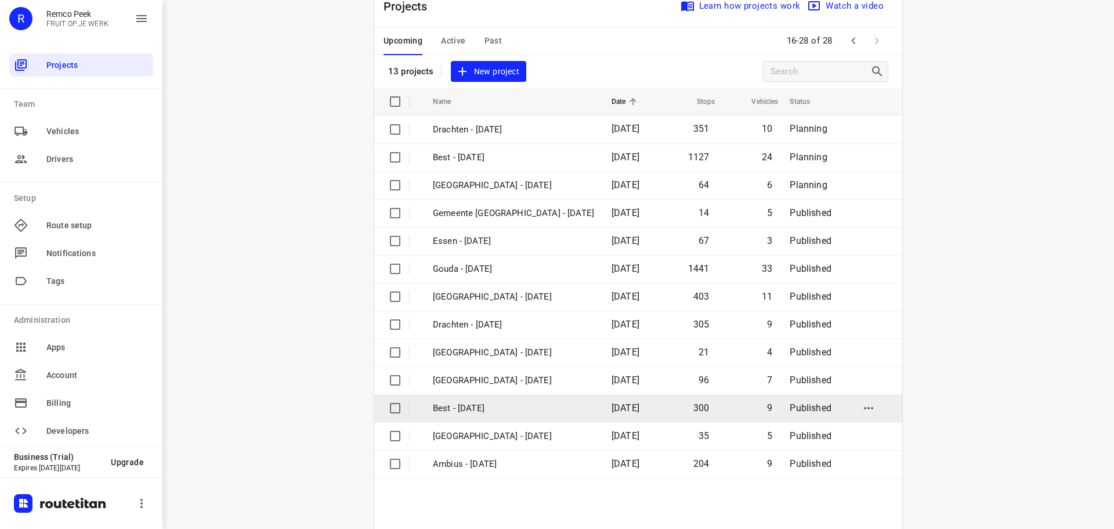
scroll to position [85, 0]
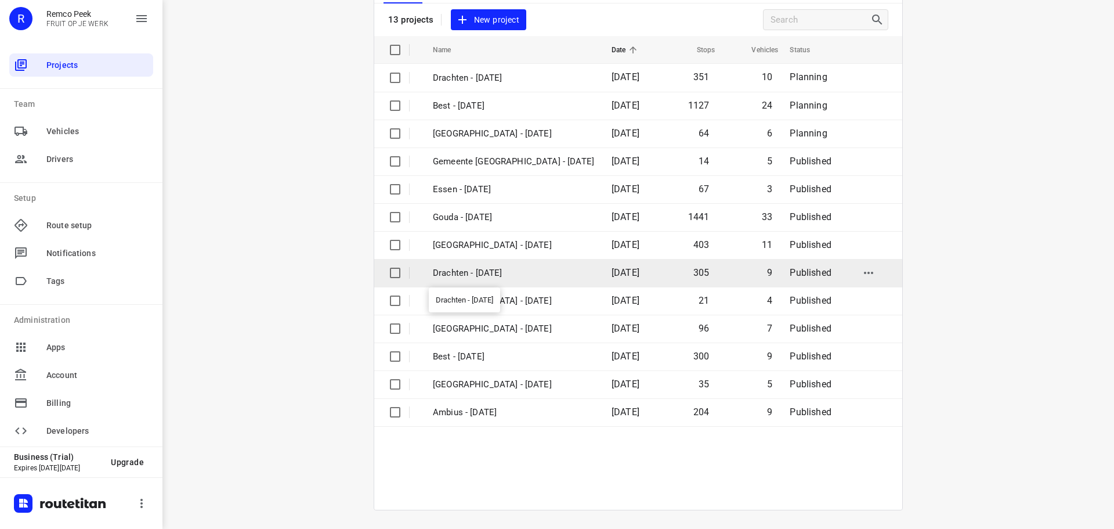
click at [482, 273] on p "Drachten - [DATE]" at bounding box center [513, 272] width 161 height 13
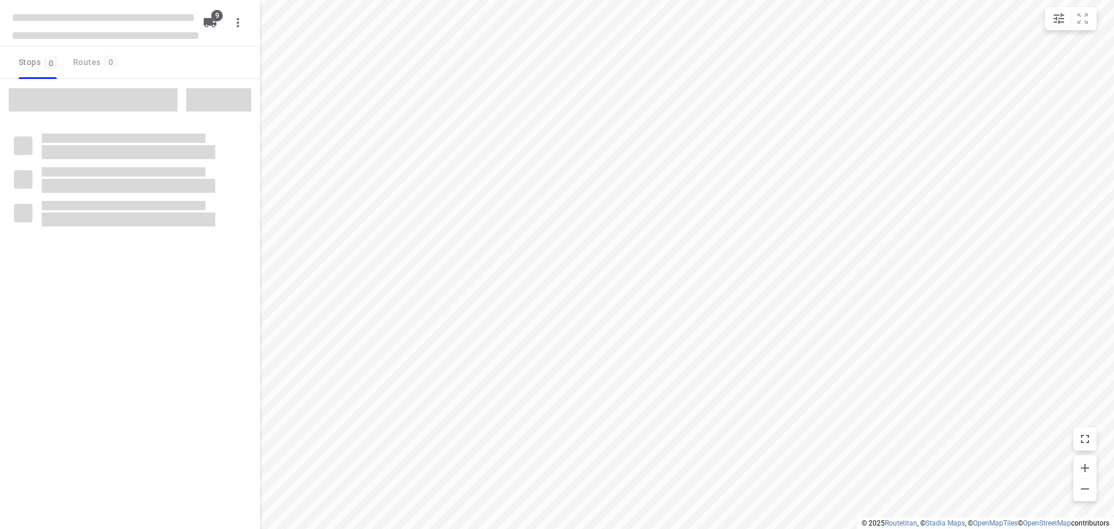
checkbox input "true"
